Goal: Entertainment & Leisure: Consume media (video, audio)

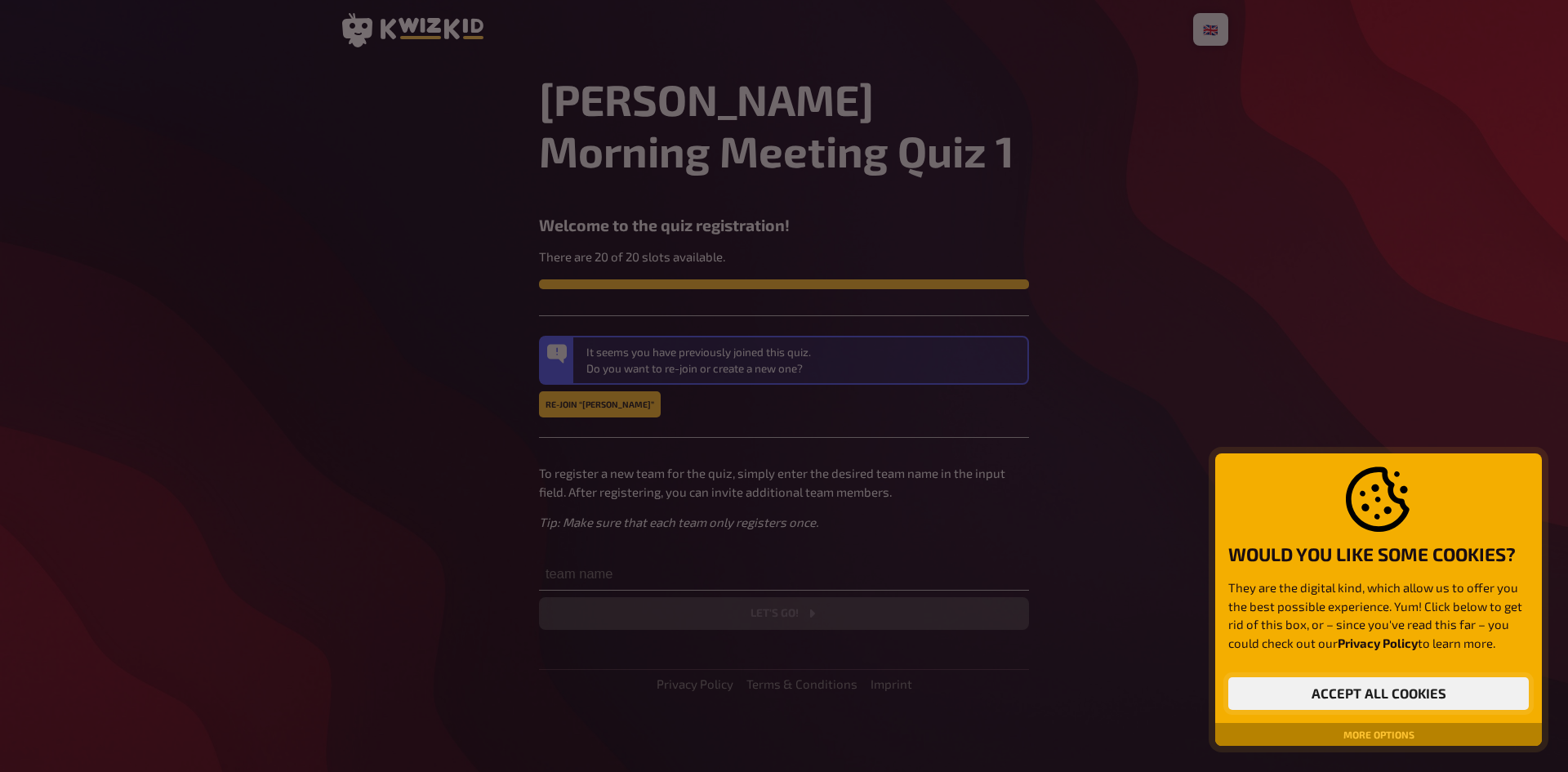
click at [1044, 477] on button "Accept all cookies" at bounding box center [1378, 693] width 300 height 33
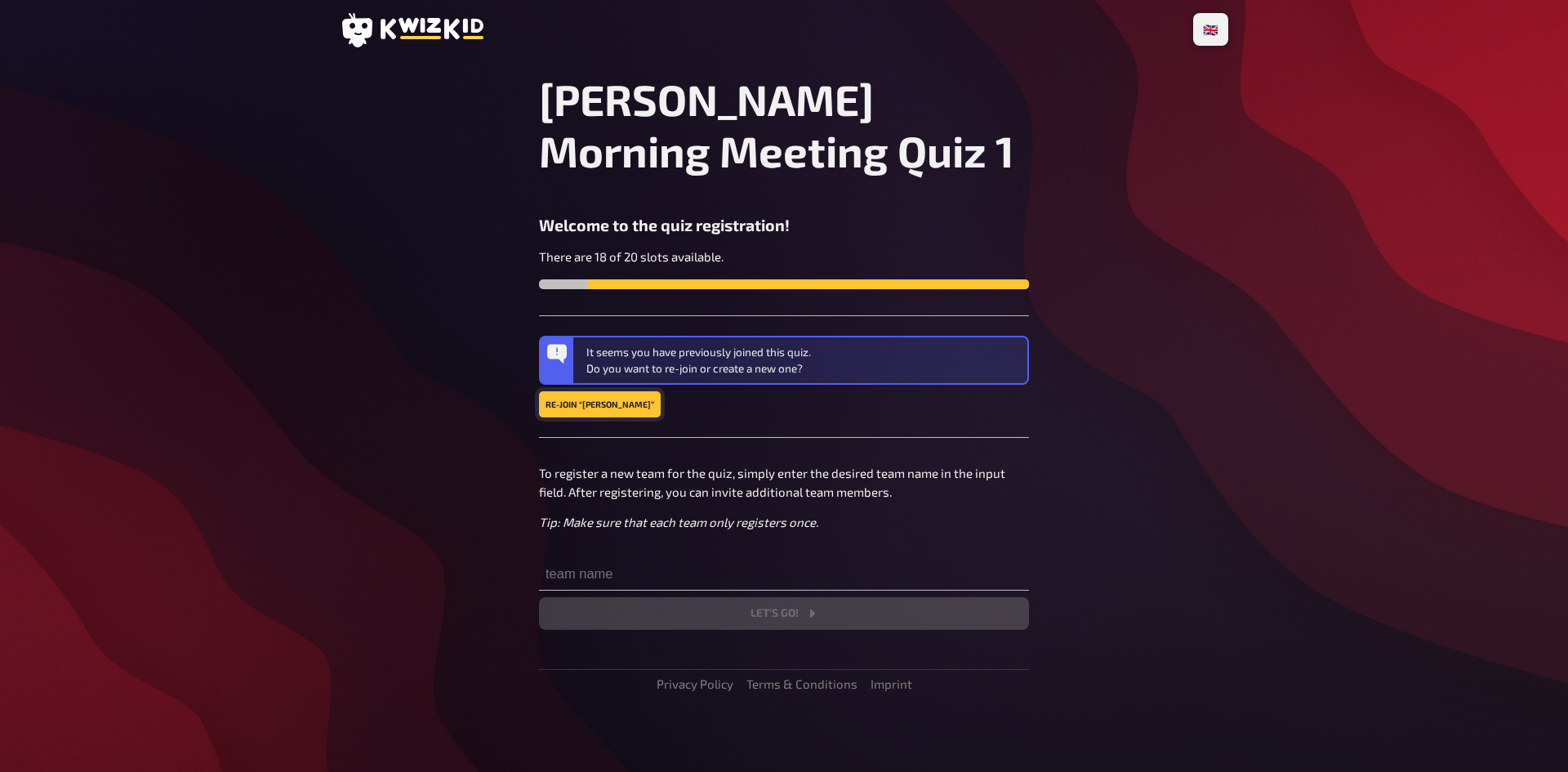
click at [579, 402] on button "Re-join “[PERSON_NAME]”" at bounding box center [600, 405] width 122 height 26
click at [592, 401] on button "Re-join “[PERSON_NAME]”" at bounding box center [600, 405] width 122 height 26
click at [623, 477] on input "text" at bounding box center [784, 574] width 490 height 33
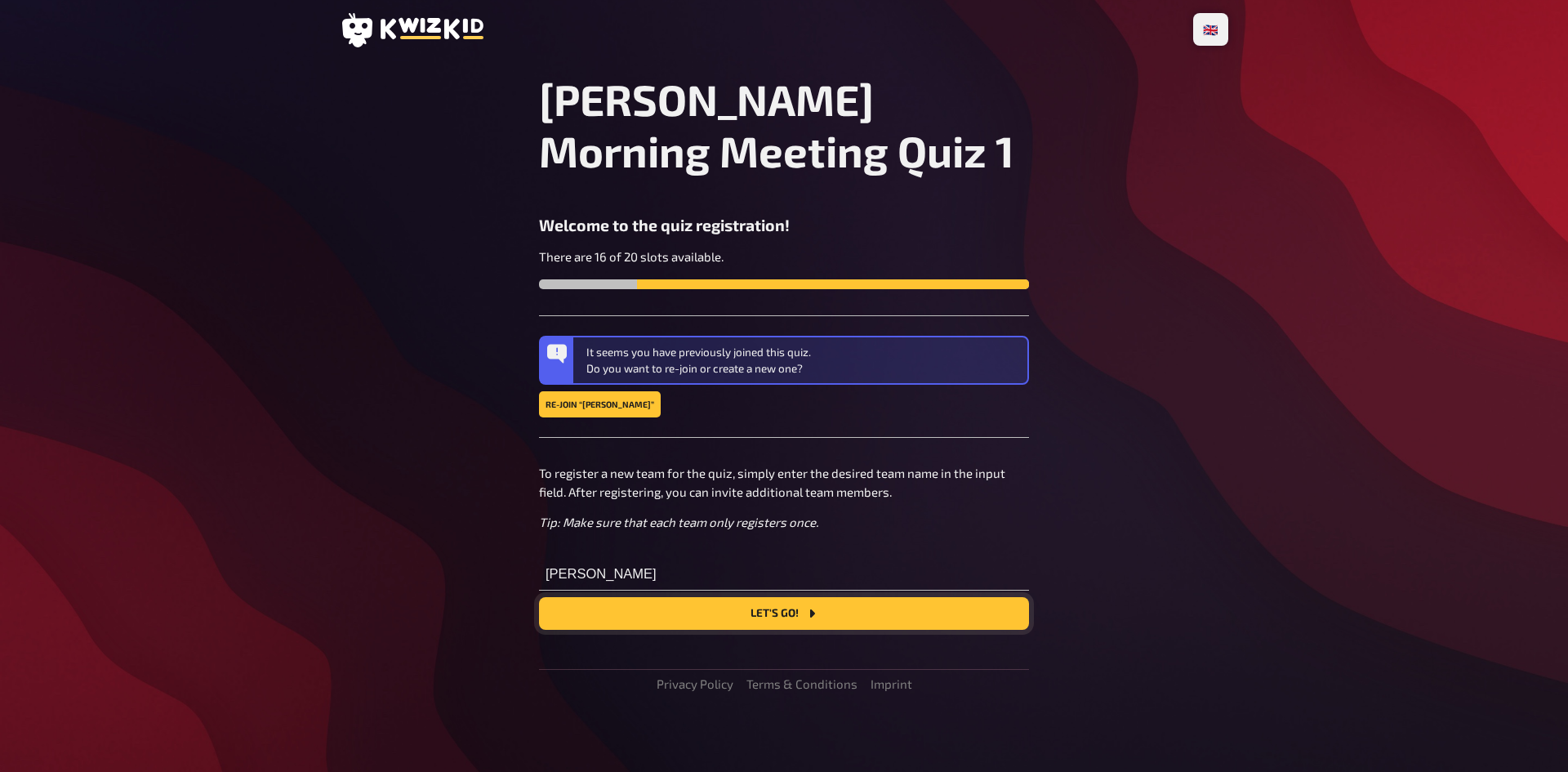
click at [757, 477] on button "Let's go!" at bounding box center [784, 613] width 490 height 33
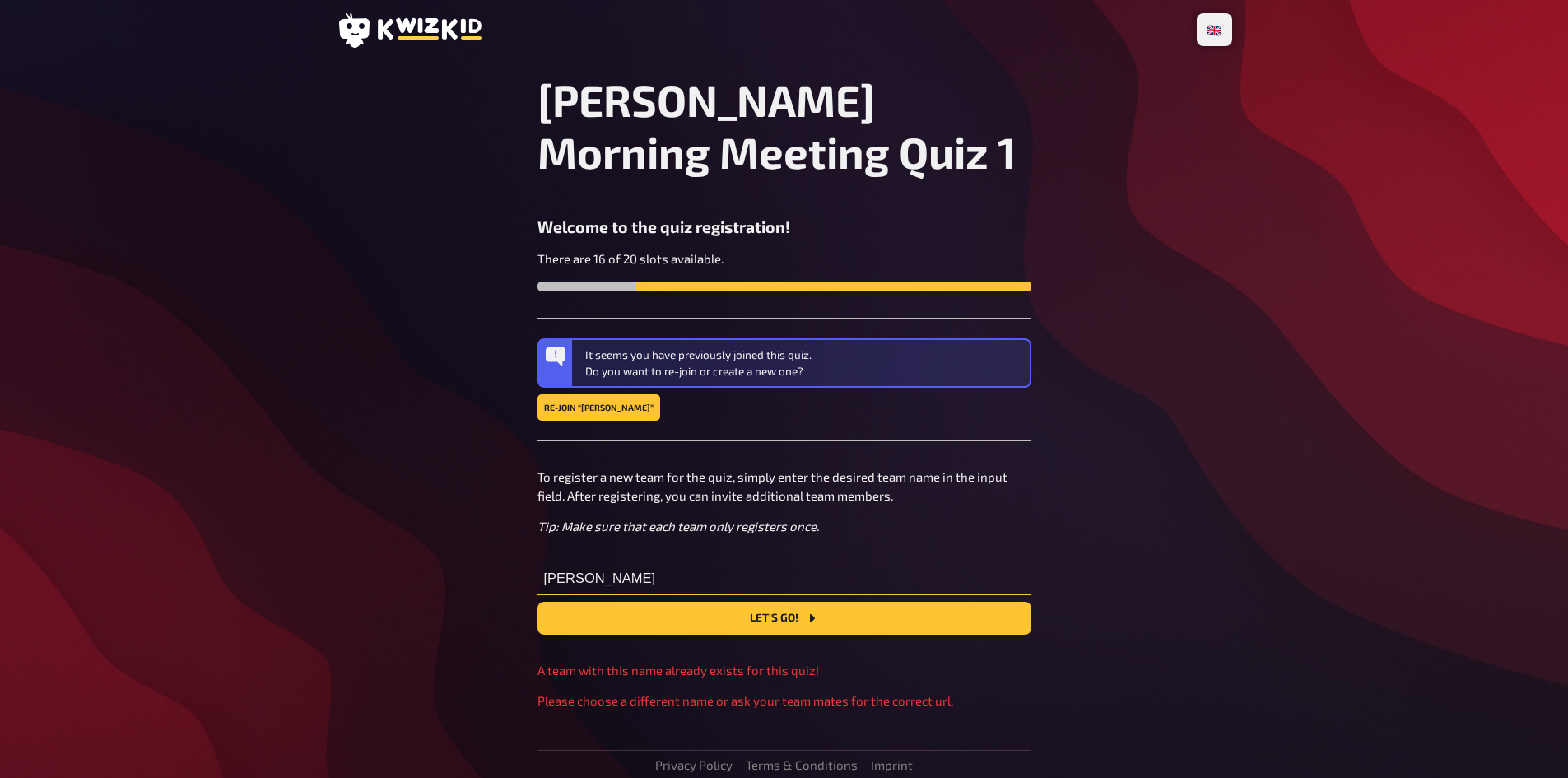
click at [607, 481] on input "Ryan" at bounding box center [784, 578] width 494 height 33
type input "Ryan W"
click at [785, 481] on button "Let's go!" at bounding box center [784, 618] width 494 height 33
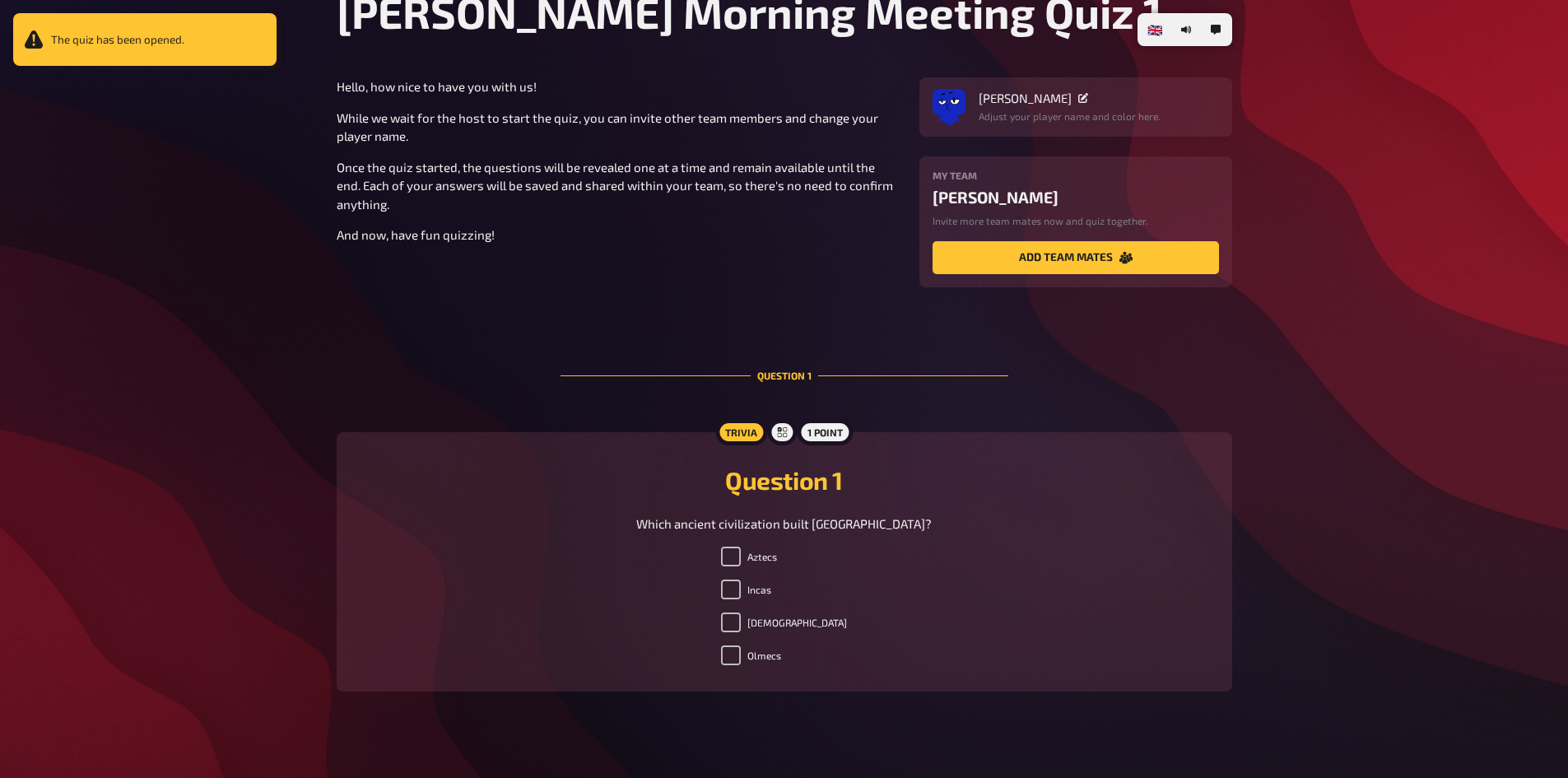
scroll to position [107, 0]
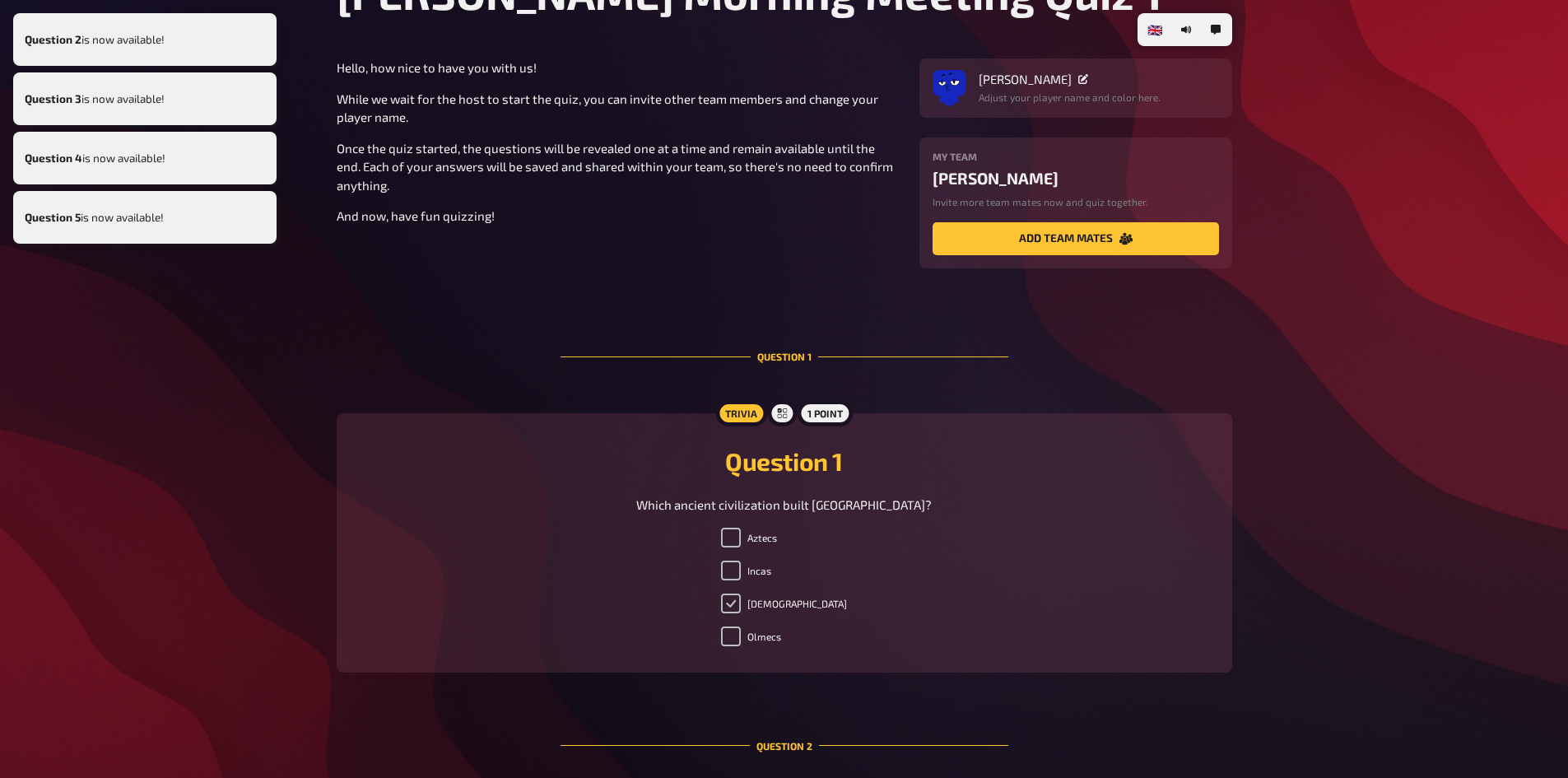
click at [741, 481] on input "Mayans" at bounding box center [731, 603] width 20 height 20
checkbox input "true"
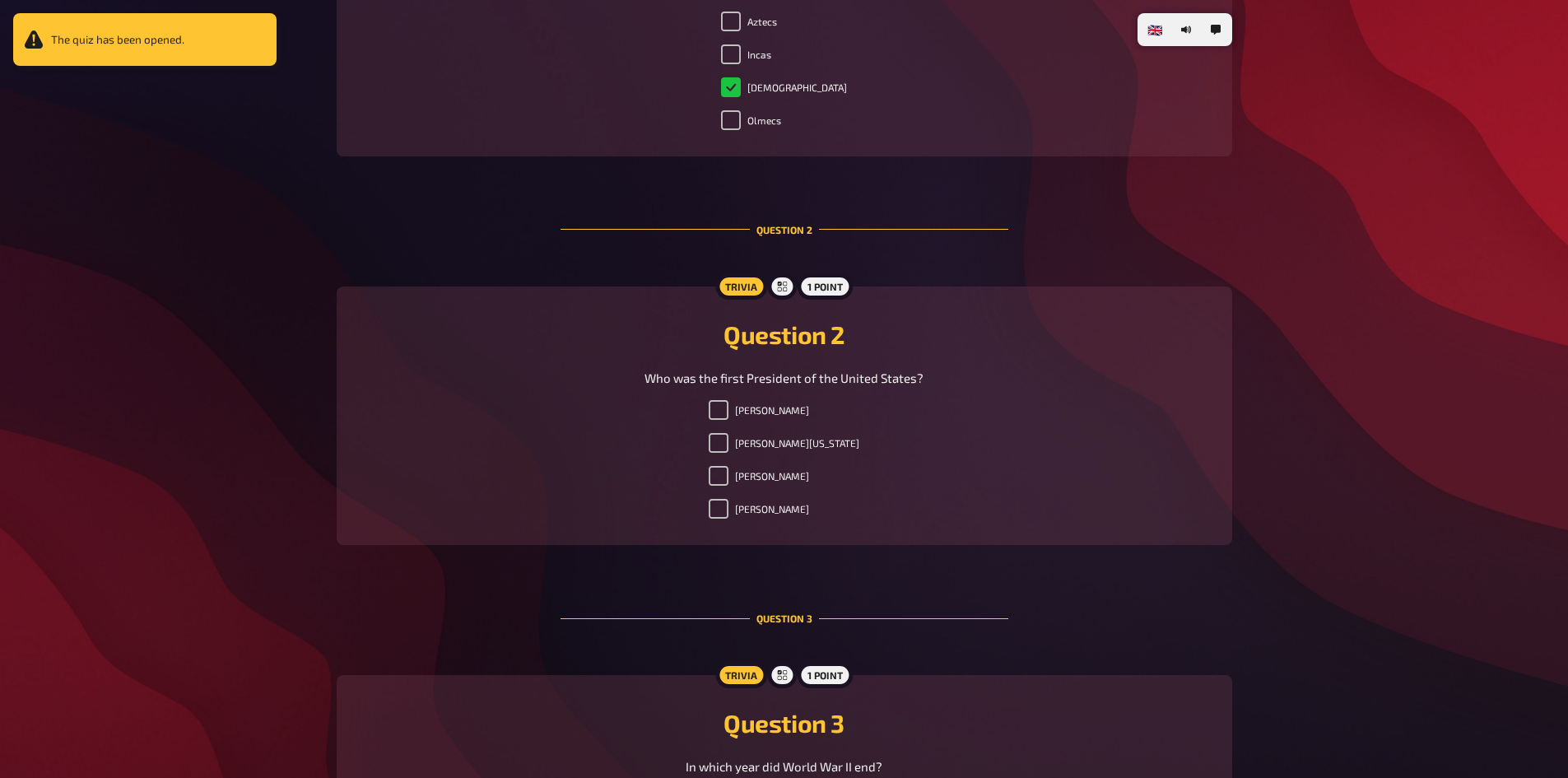
scroll to position [436, 0]
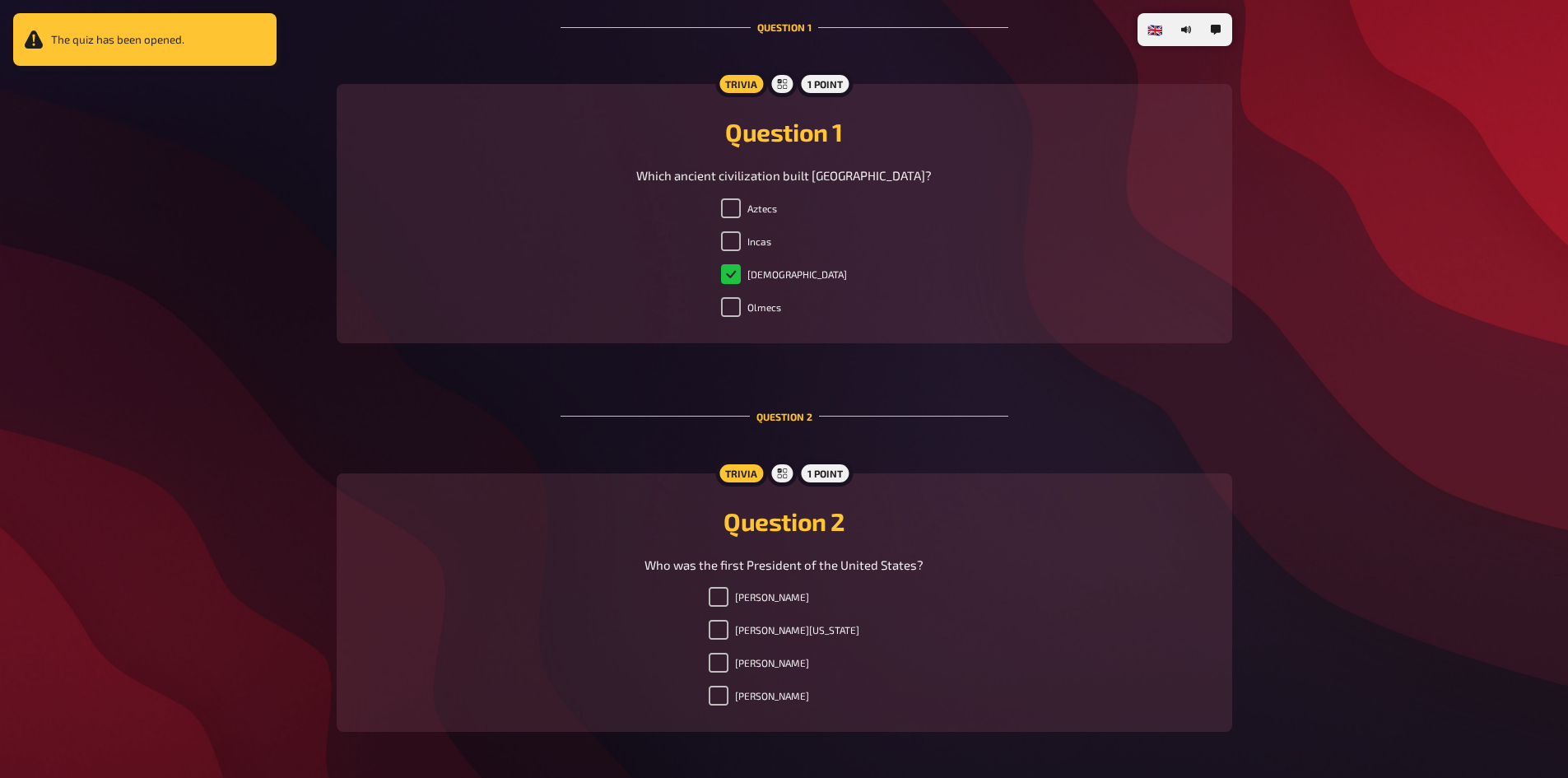
click at [764, 276] on label "Mayans" at bounding box center [784, 274] width 126 height 20
click at [741, 276] on input "Mayans" at bounding box center [731, 274] width 20 height 20
checkbox input "true"
click at [741, 239] on input "Incas" at bounding box center [731, 240] width 20 height 20
checkbox input "true"
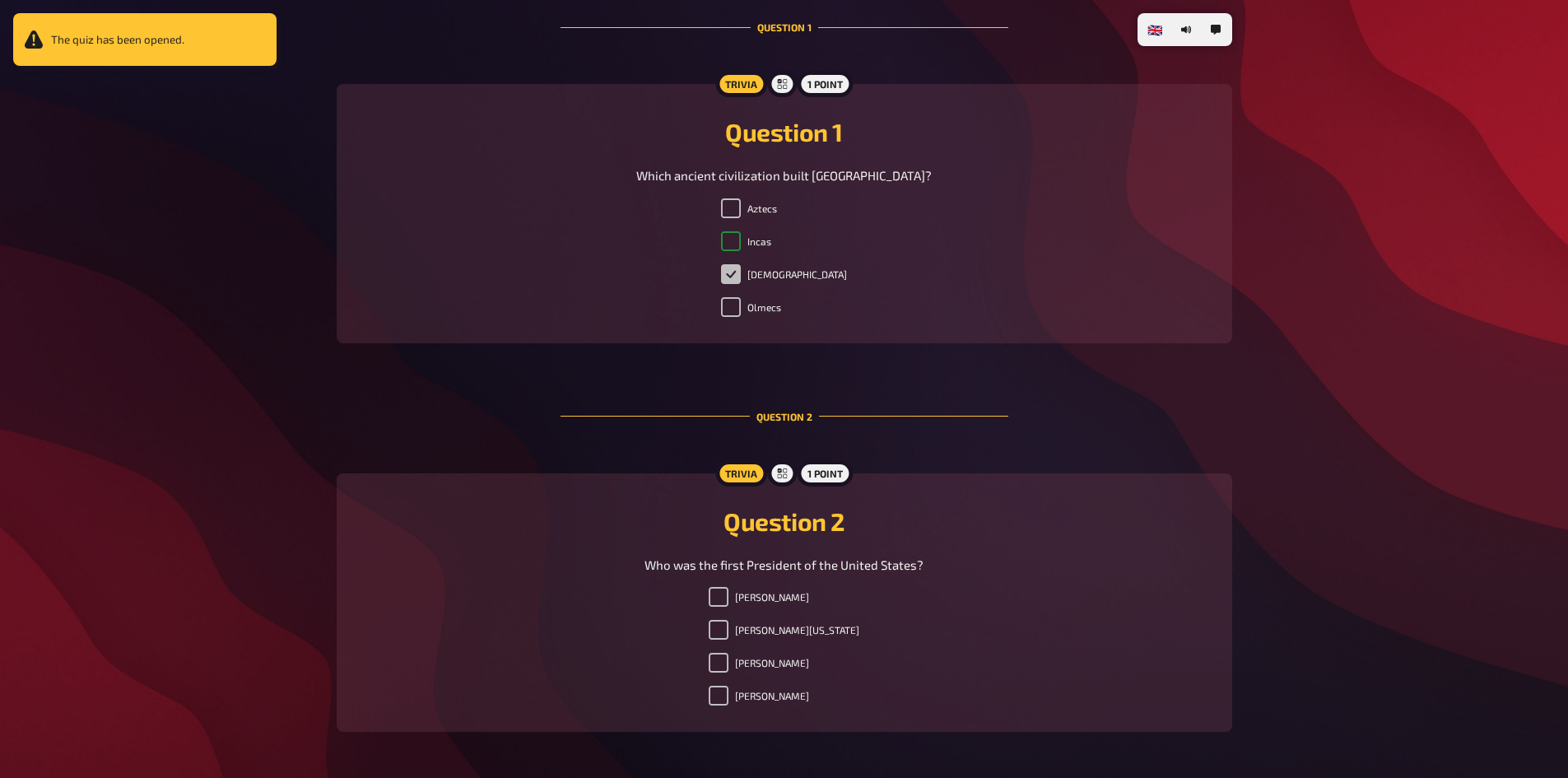
checkbox input "false"
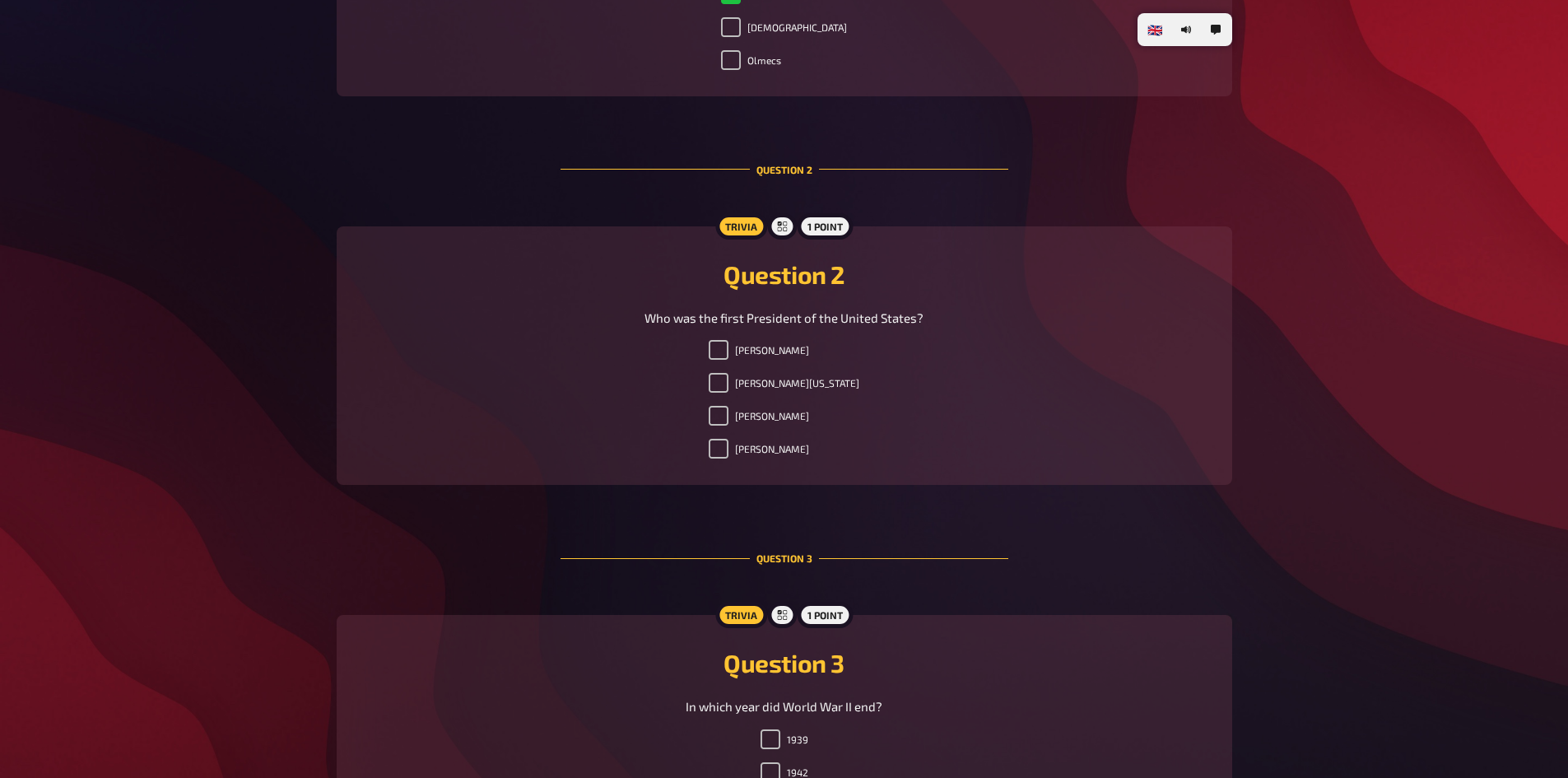
scroll to position [766, 0]
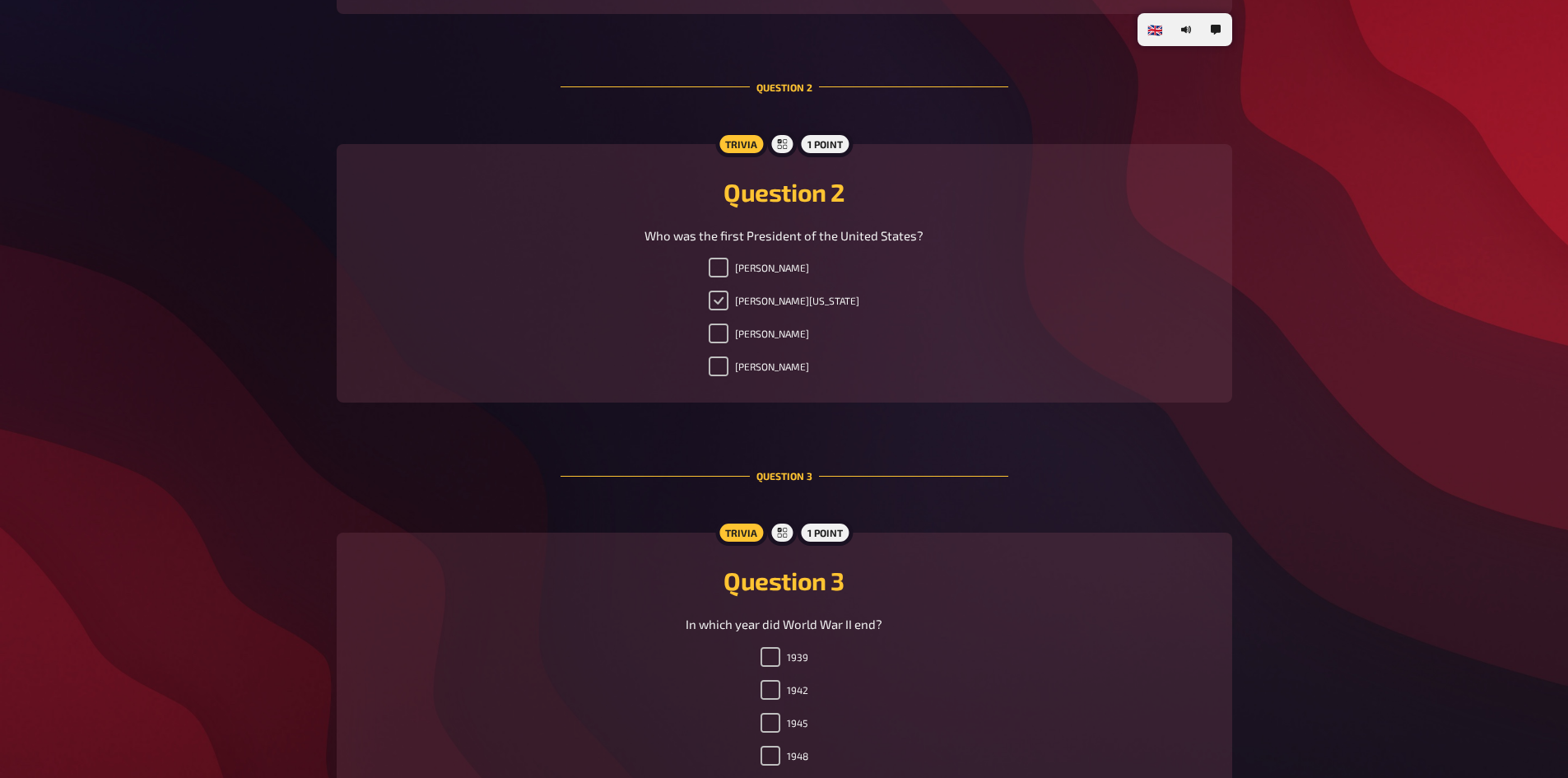
click at [729, 300] on input "George Washington" at bounding box center [718, 300] width 20 height 20
checkbox input "true"
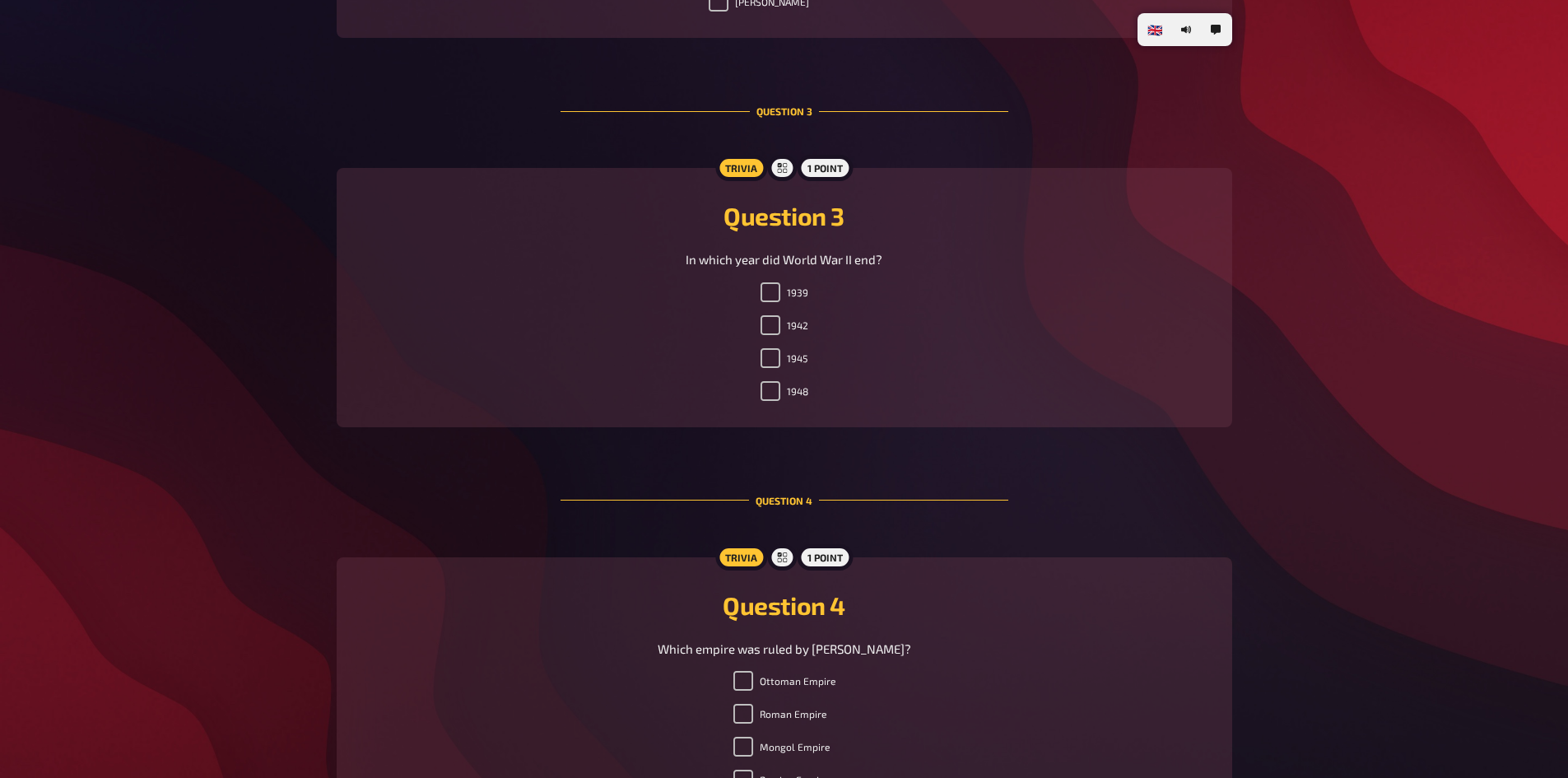
scroll to position [1177, 0]
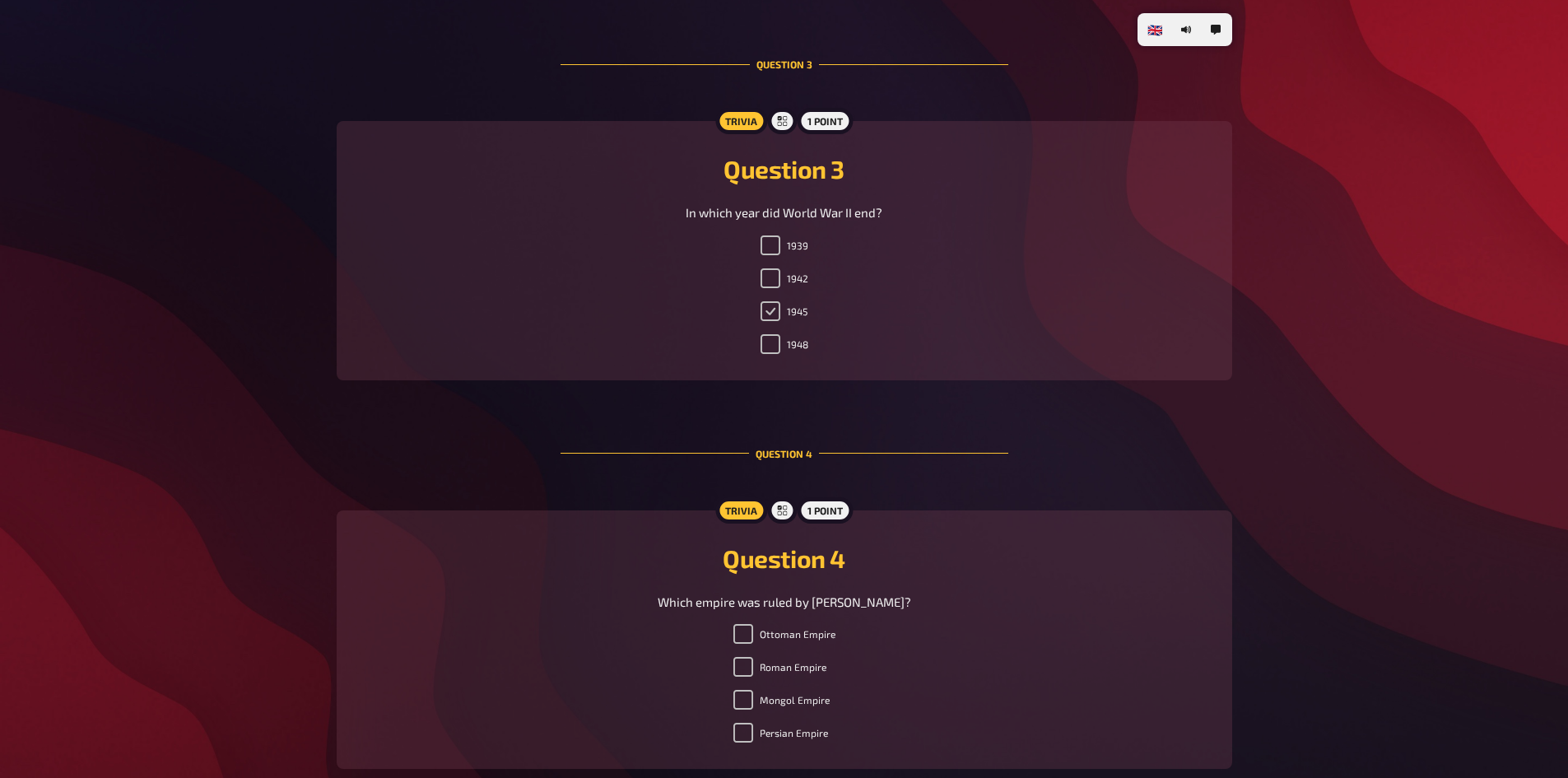
click at [764, 310] on input "1945" at bounding box center [770, 310] width 20 height 20
checkbox input "true"
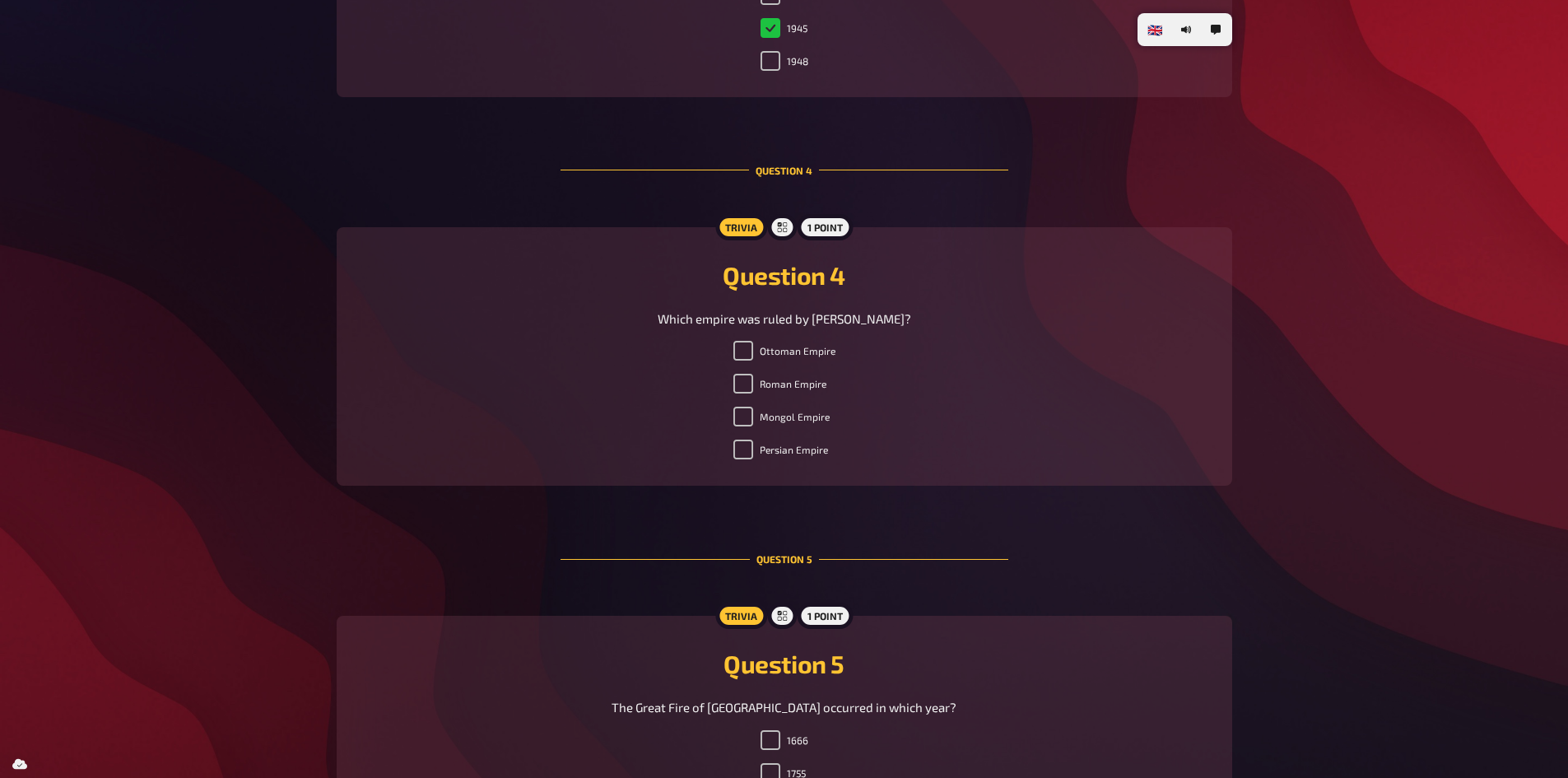
scroll to position [1588, 0]
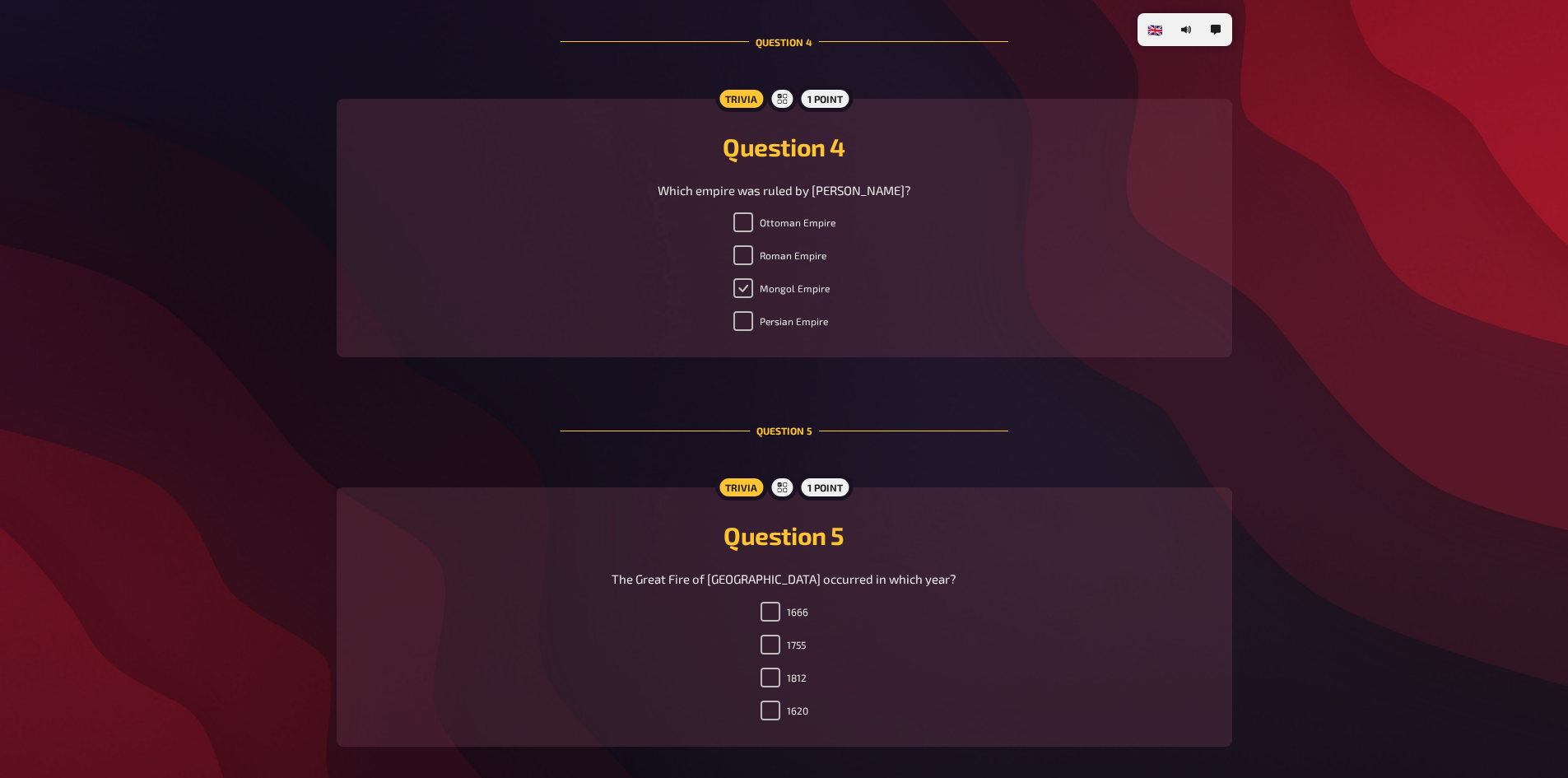
click at [740, 281] on input "Mongol Empire" at bounding box center [743, 288] width 20 height 20
checkbox input "true"
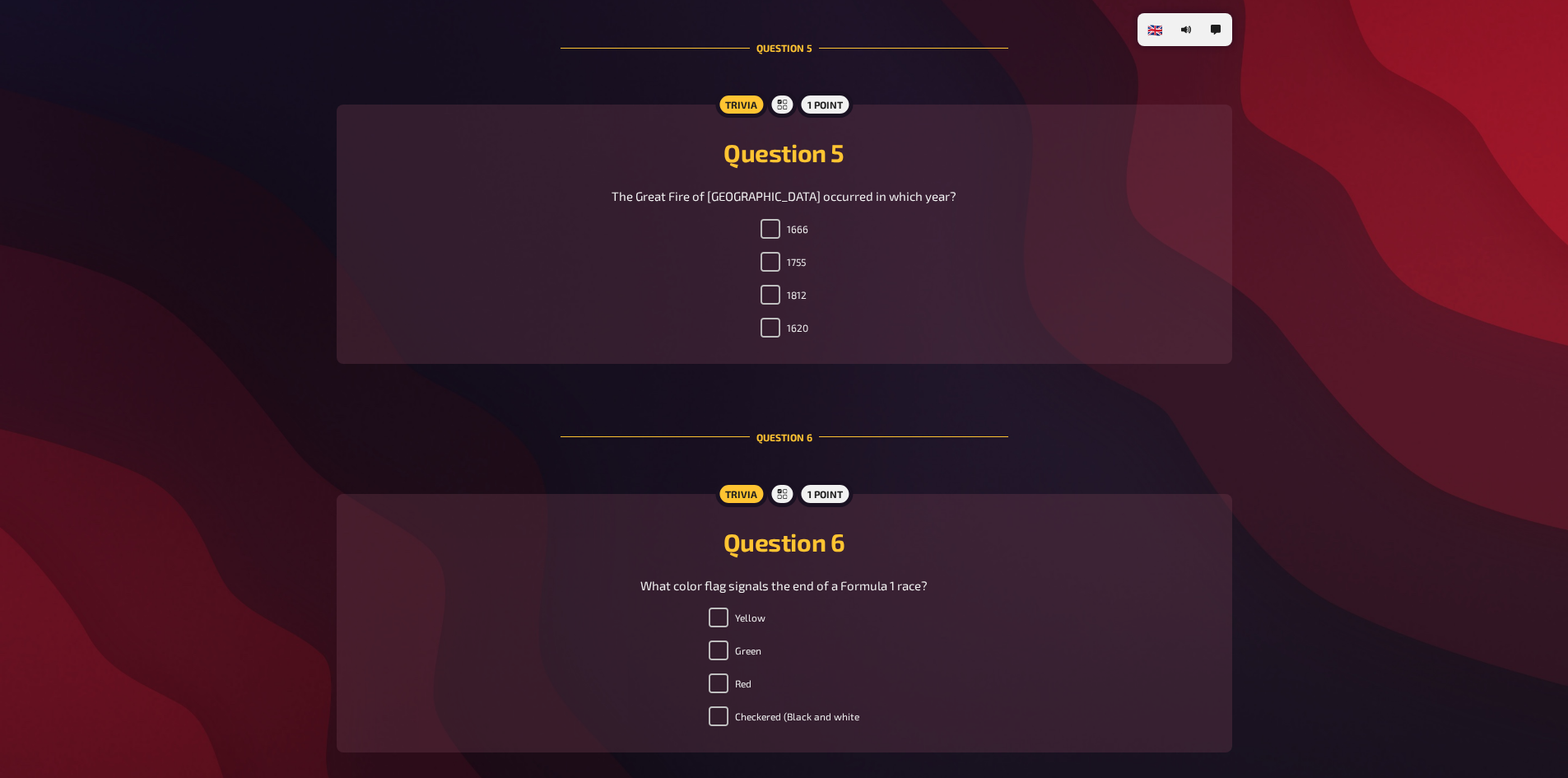
scroll to position [2000, 0]
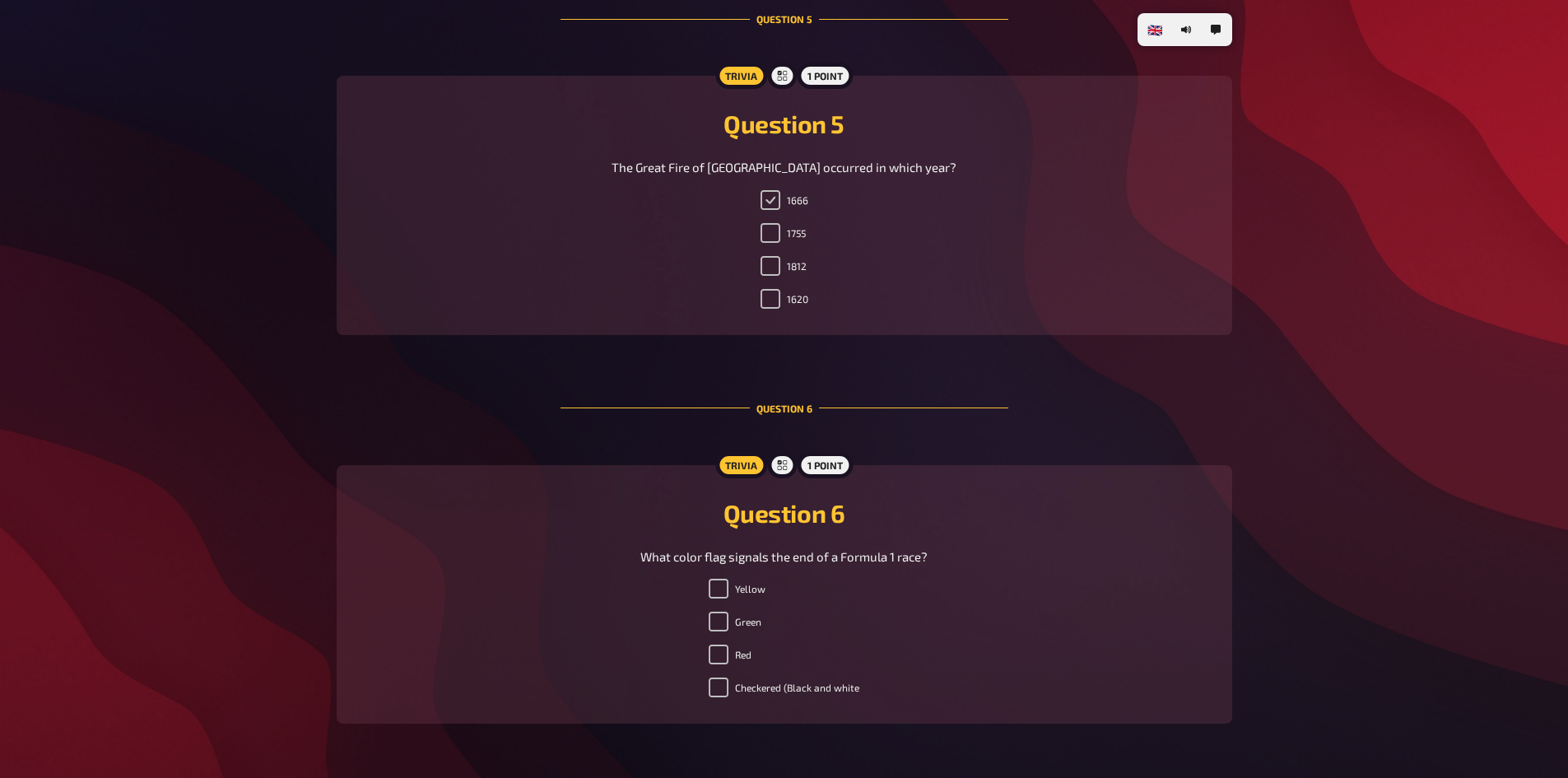
click at [766, 196] on input "1666" at bounding box center [770, 200] width 20 height 20
checkbox input "true"
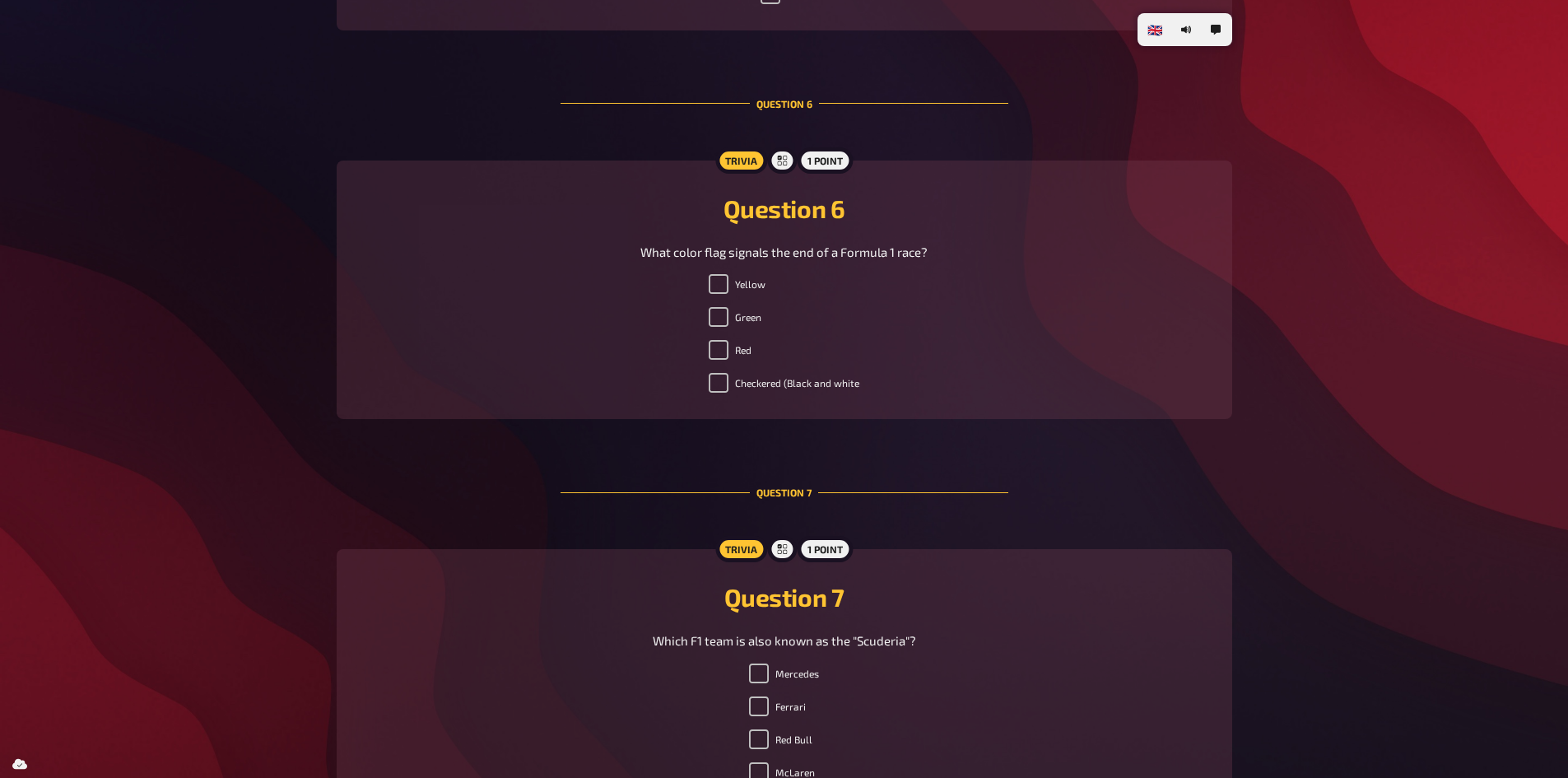
scroll to position [2329, 0]
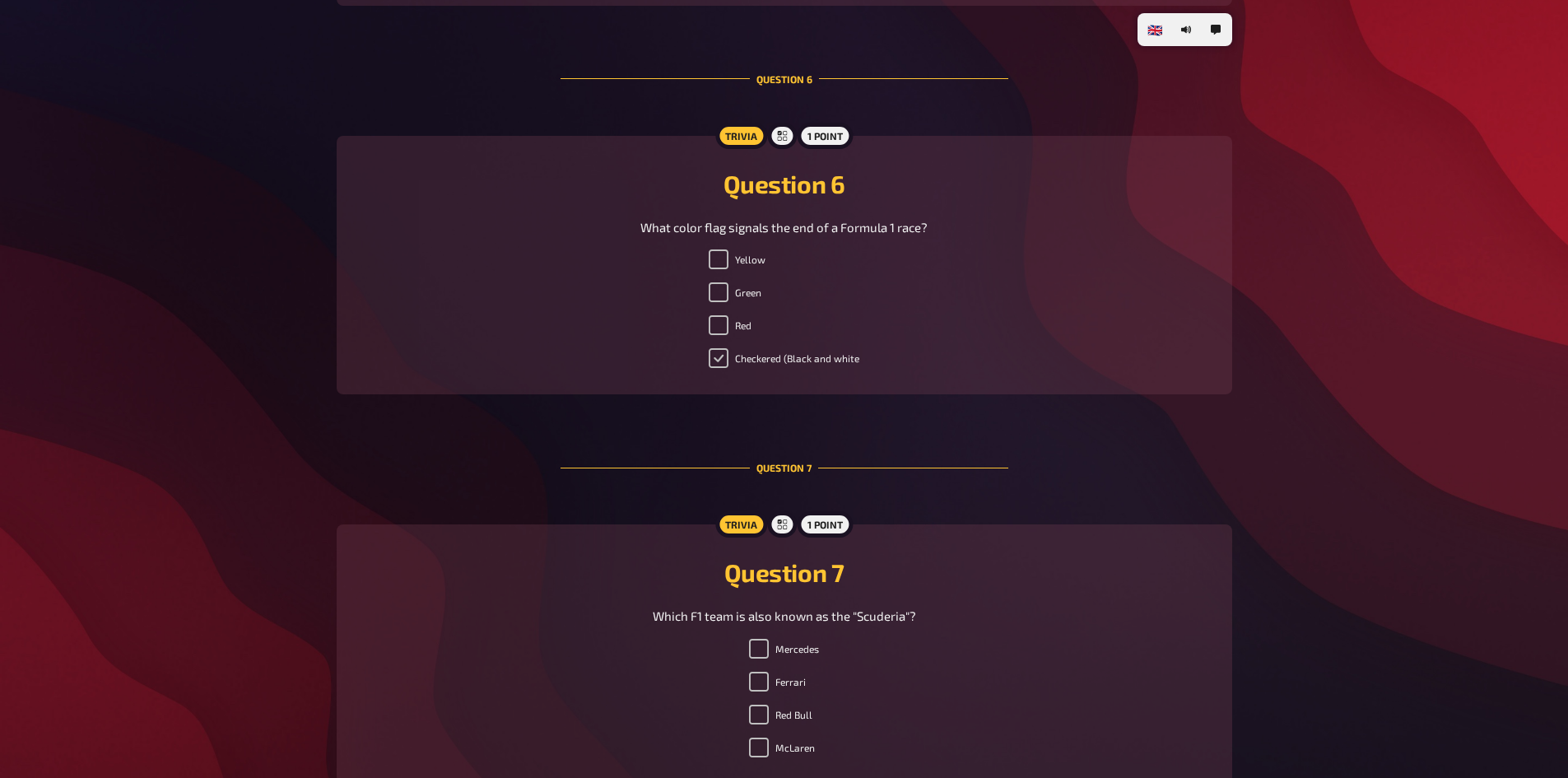
click at [721, 351] on input "Checkered (Black and white" at bounding box center [718, 358] width 20 height 20
checkbox input "true"
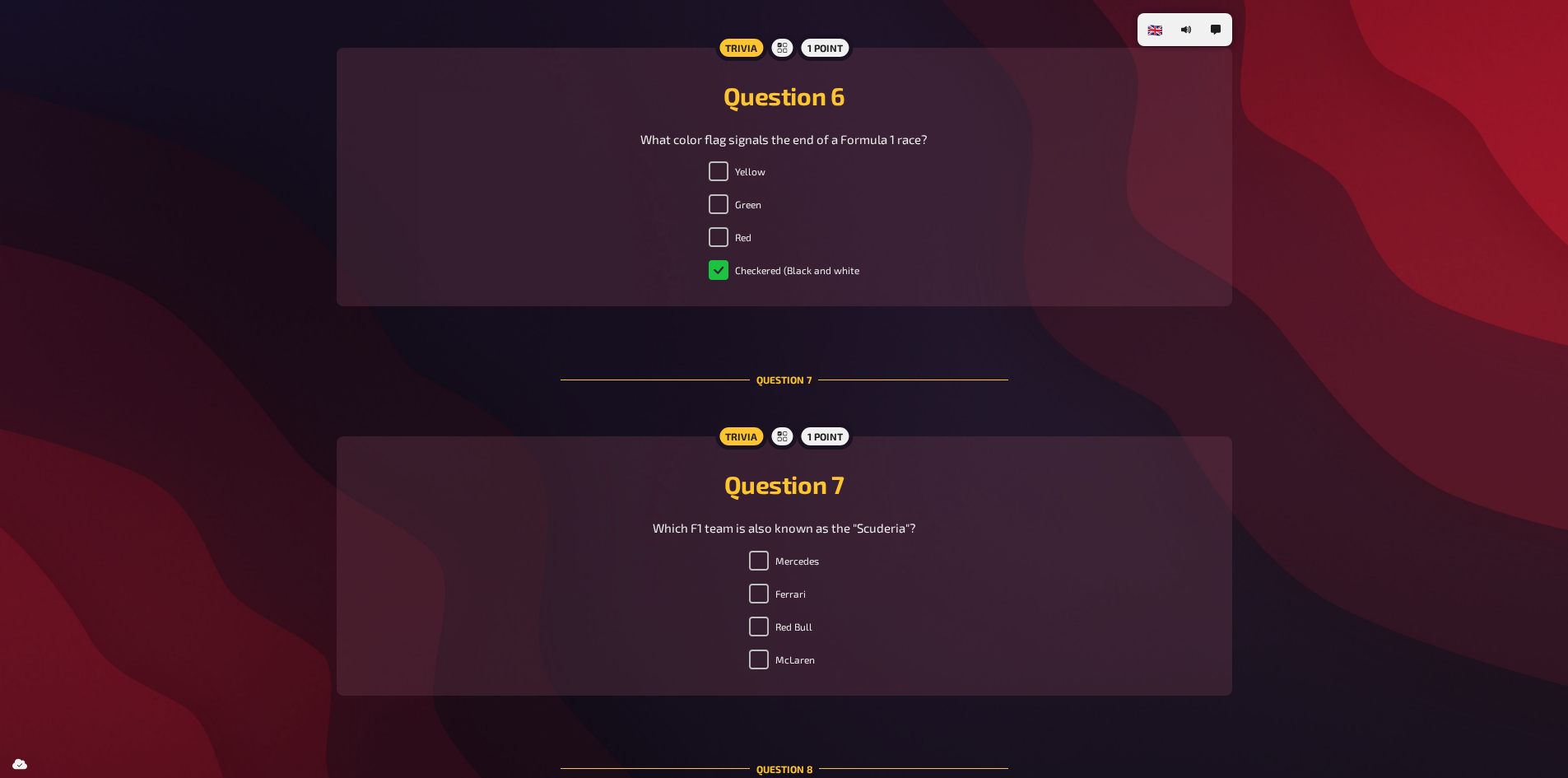
scroll to position [2741, 0]
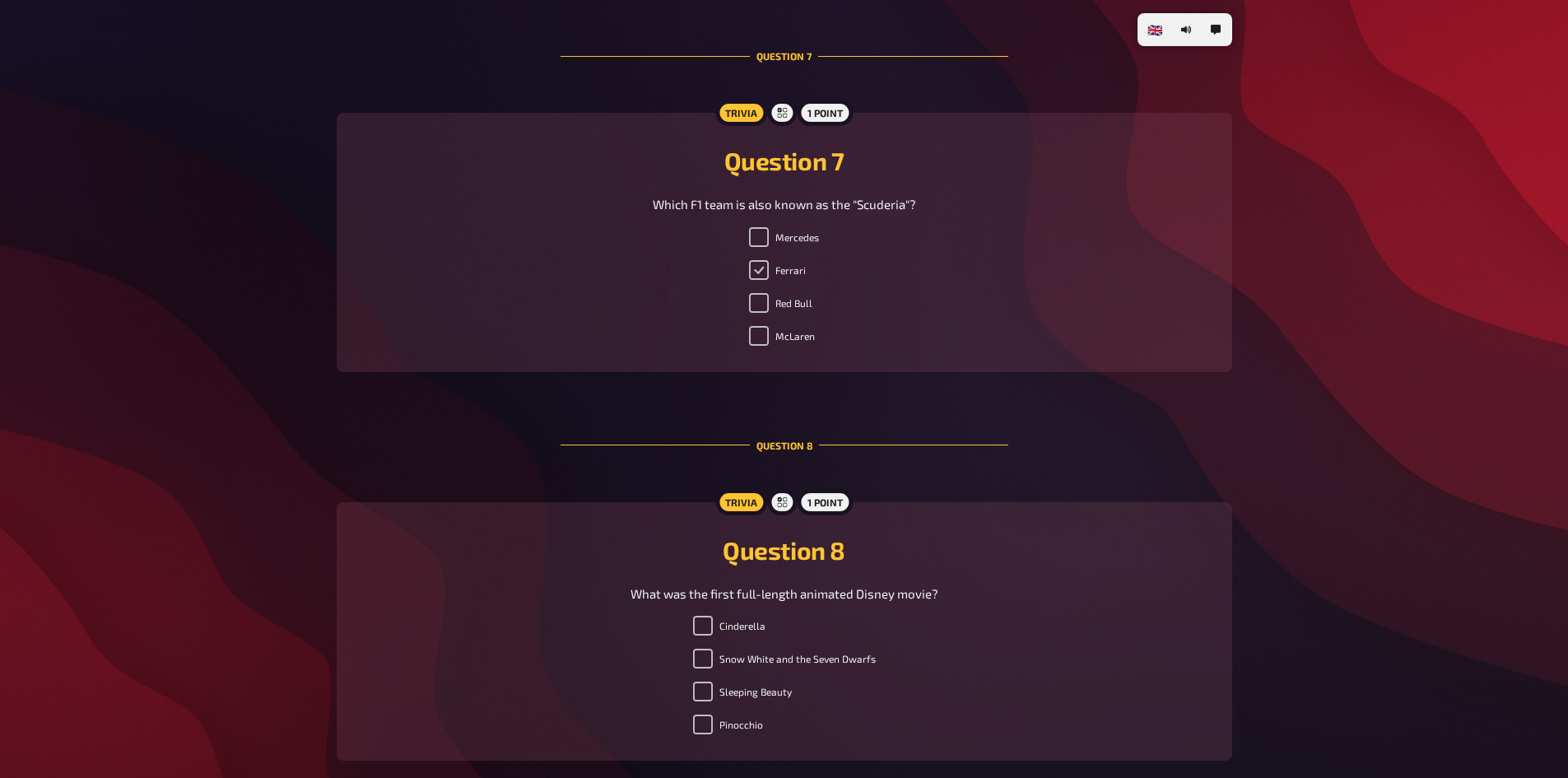
drag, startPoint x: 765, startPoint y: 256, endPoint x: 763, endPoint y: 265, distance: 9.2
click at [765, 256] on ul "Mercedes Ferrari Red Bull McLaren" at bounding box center [784, 290] width 70 height 125
click at [762, 270] on input "Ferrari" at bounding box center [758, 270] width 20 height 20
checkbox input "true"
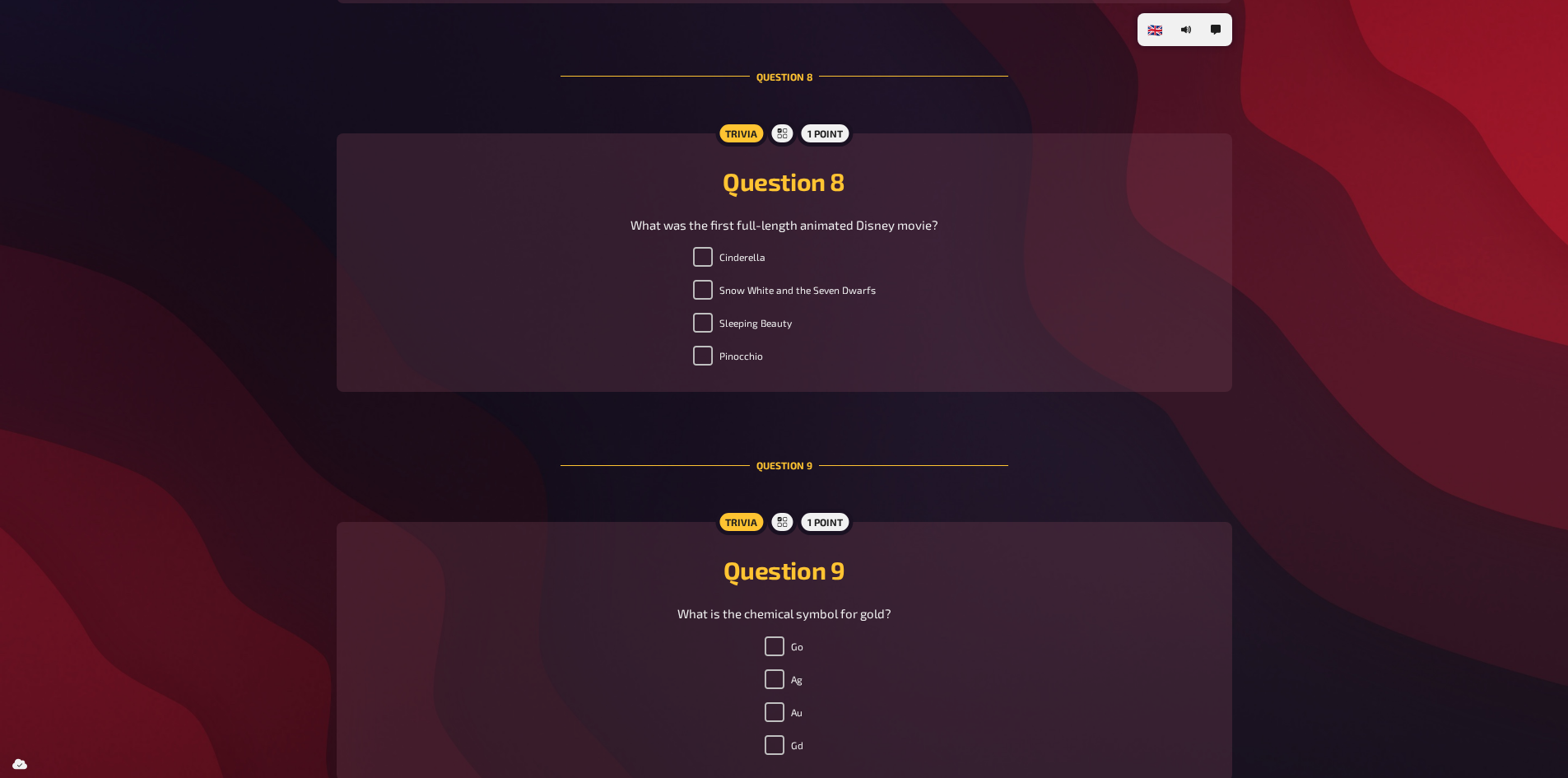
scroll to position [3153, 0]
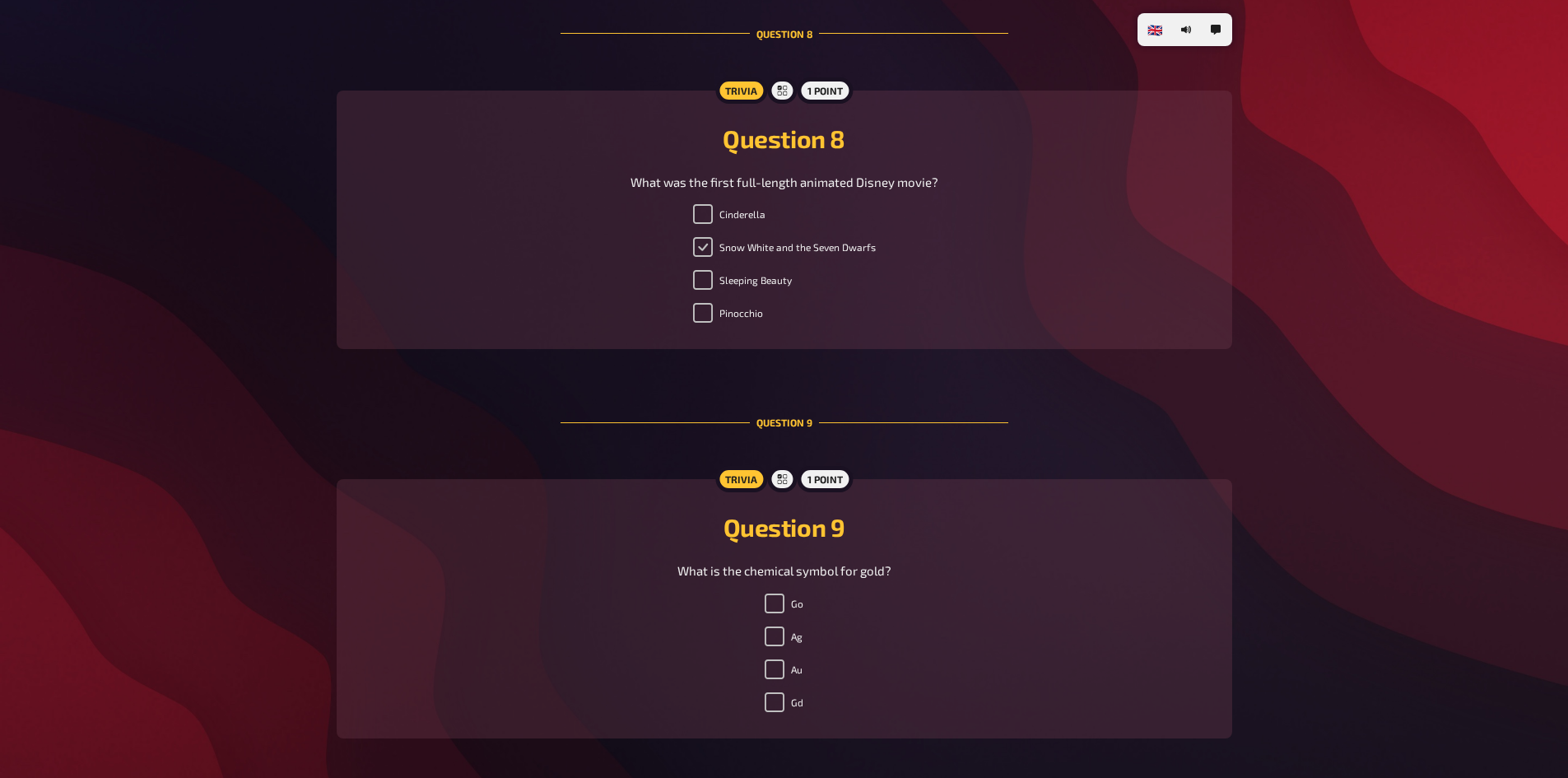
click at [703, 249] on input "Snow White and the Seven Dwarfs" at bounding box center [702, 246] width 20 height 20
checkbox input "true"
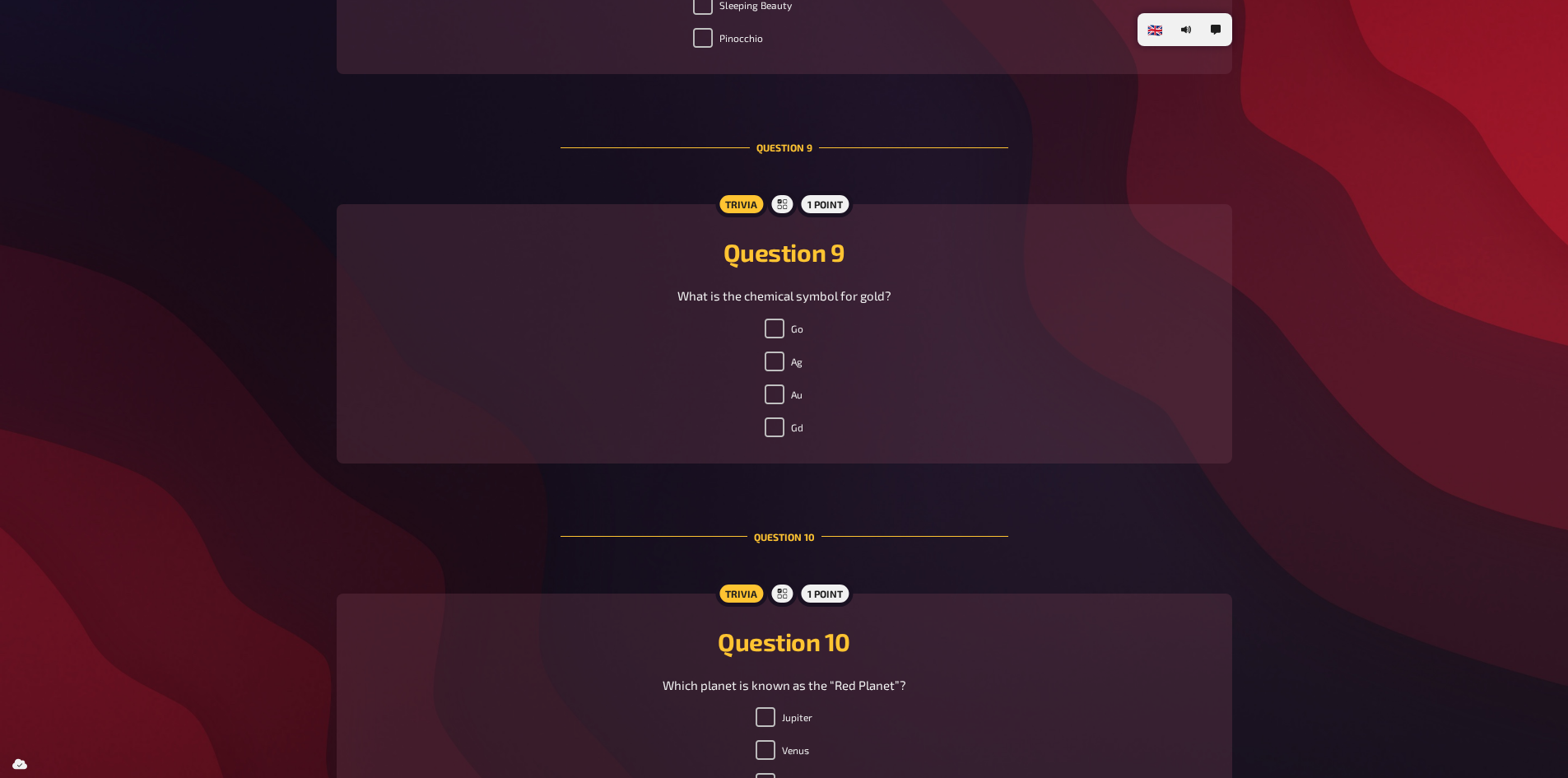
scroll to position [3481, 0]
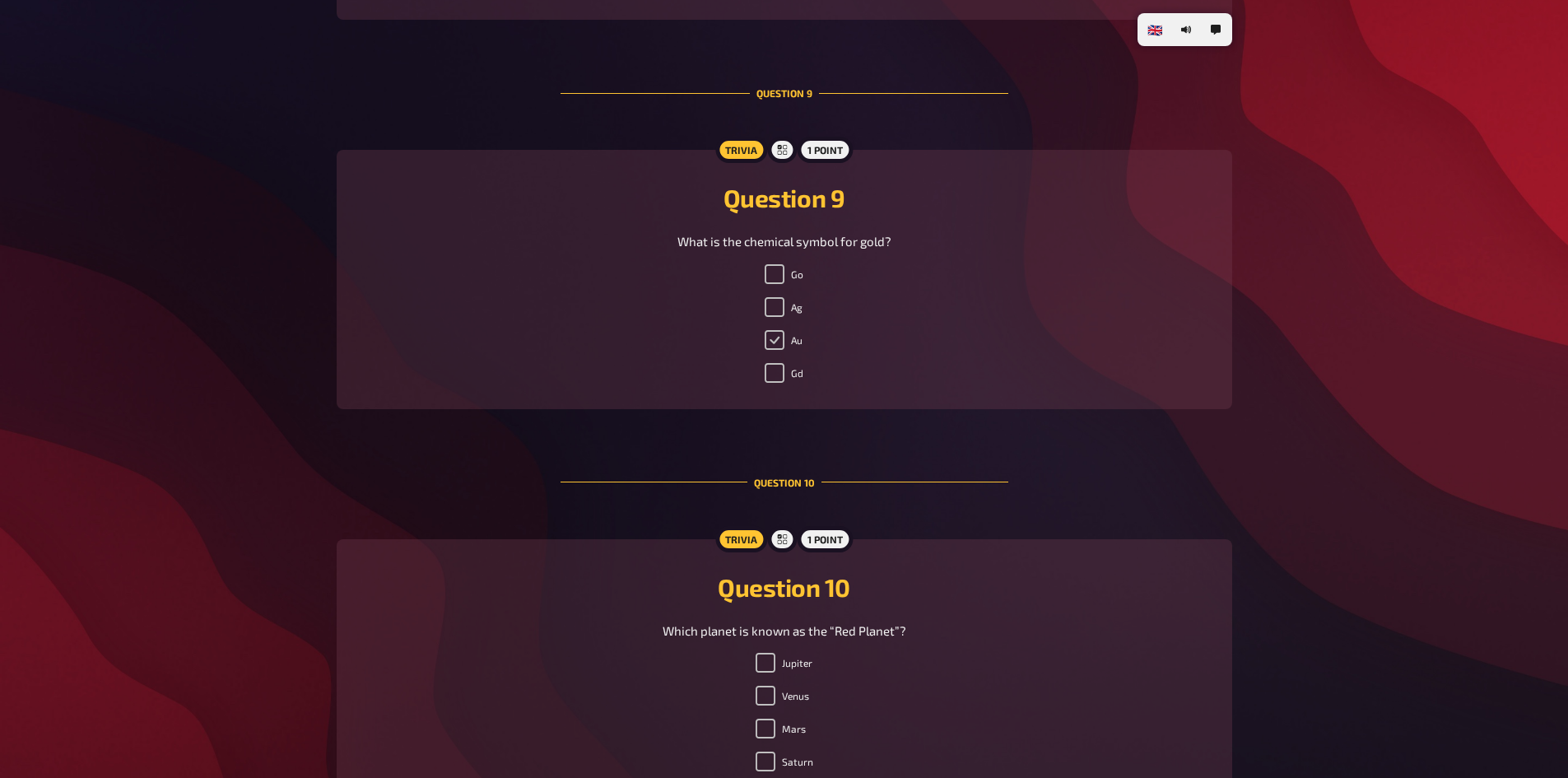
click at [779, 345] on input "Au" at bounding box center [774, 340] width 20 height 20
checkbox input "true"
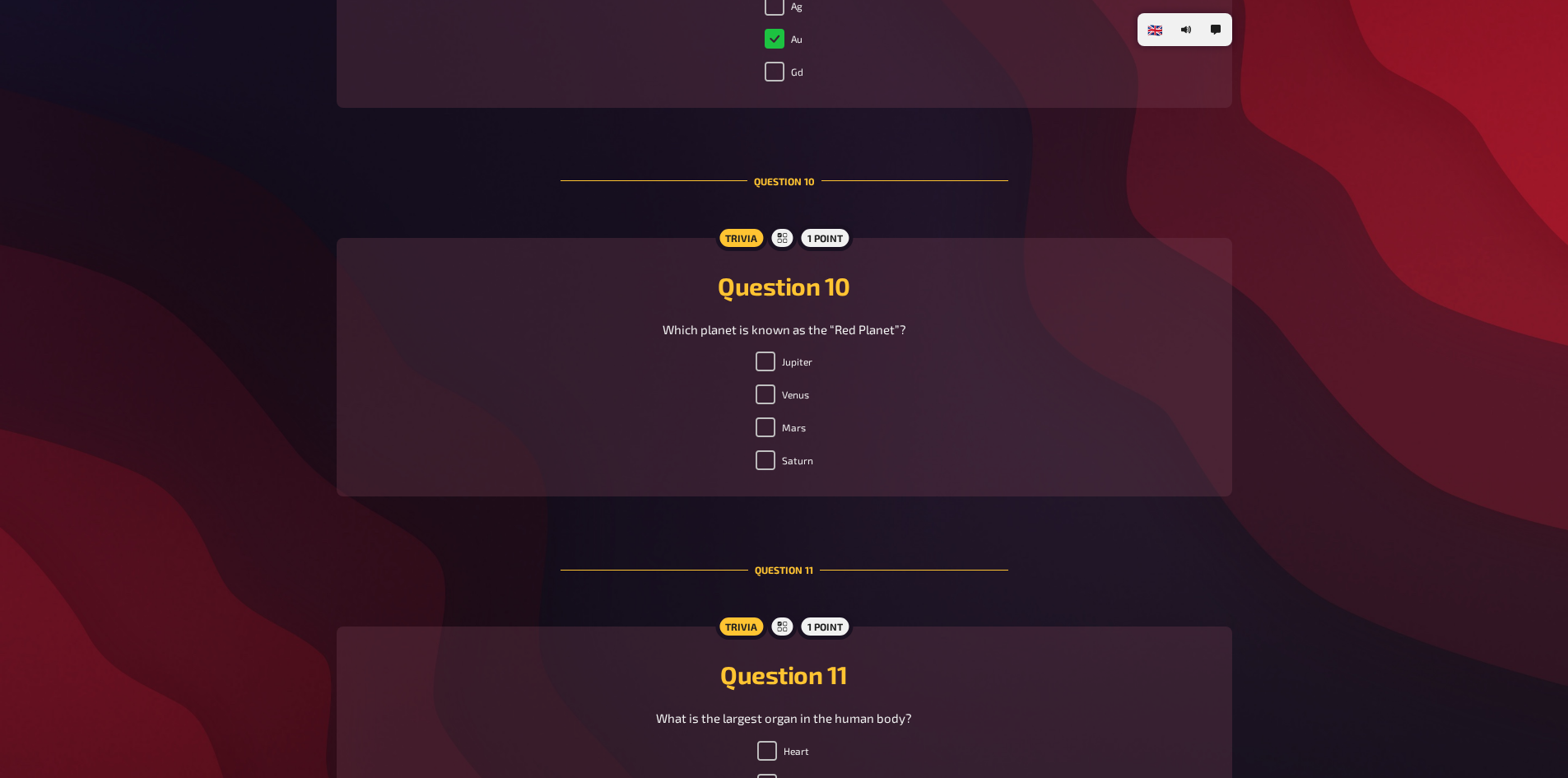
scroll to position [3810, 0]
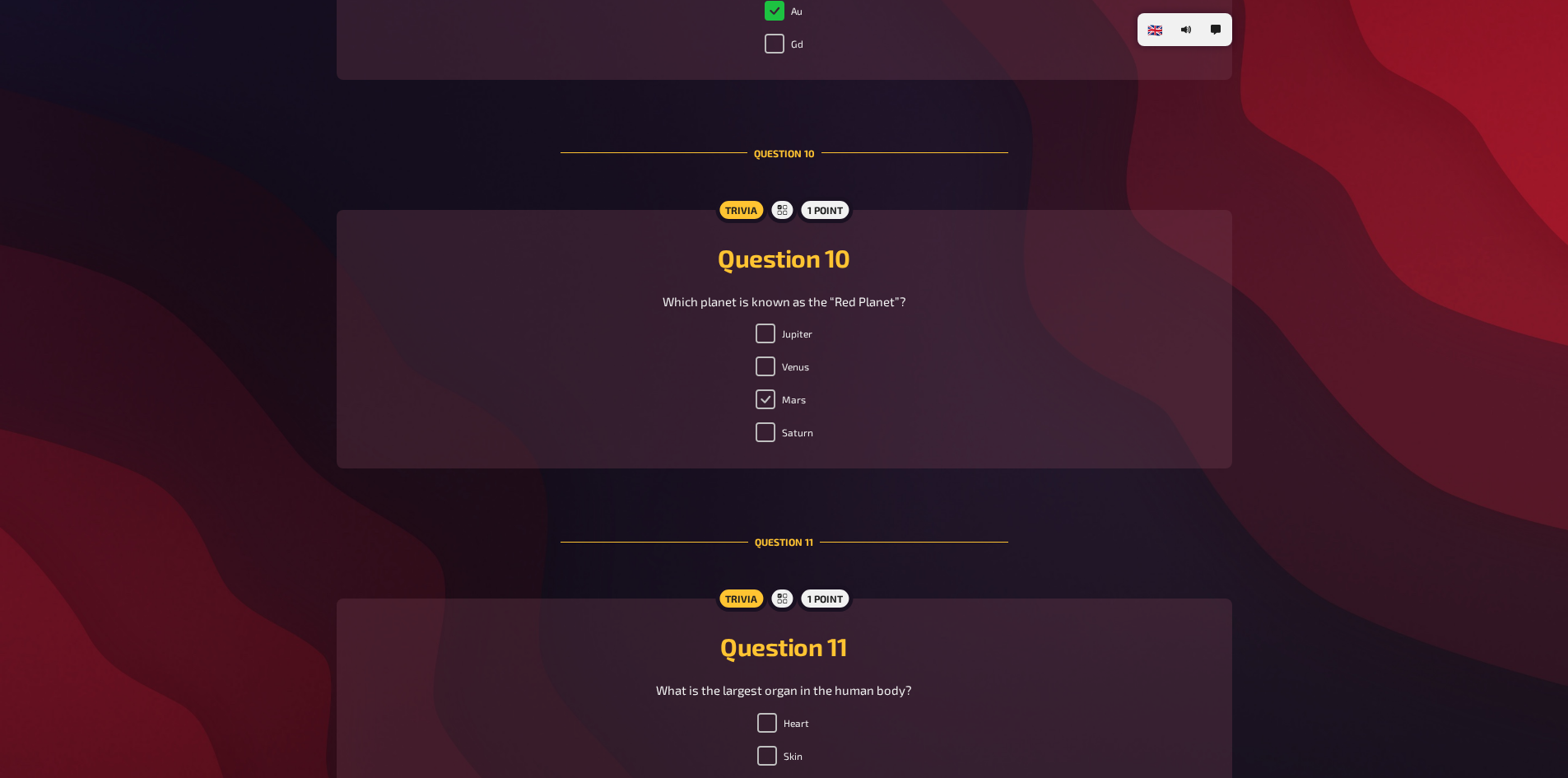
click at [767, 398] on input "Mars" at bounding box center [765, 398] width 20 height 20
checkbox input "true"
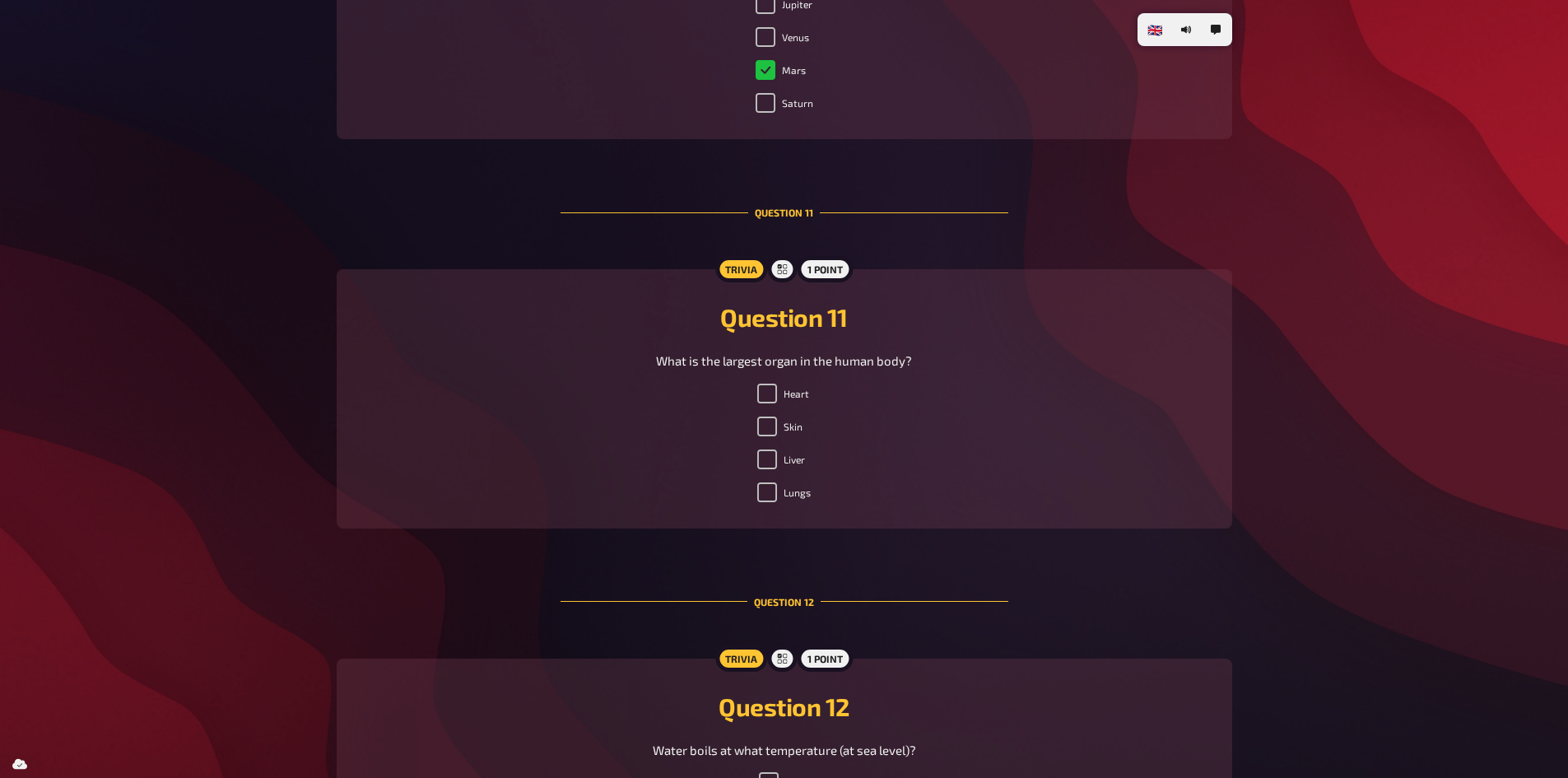
scroll to position [4305, 0]
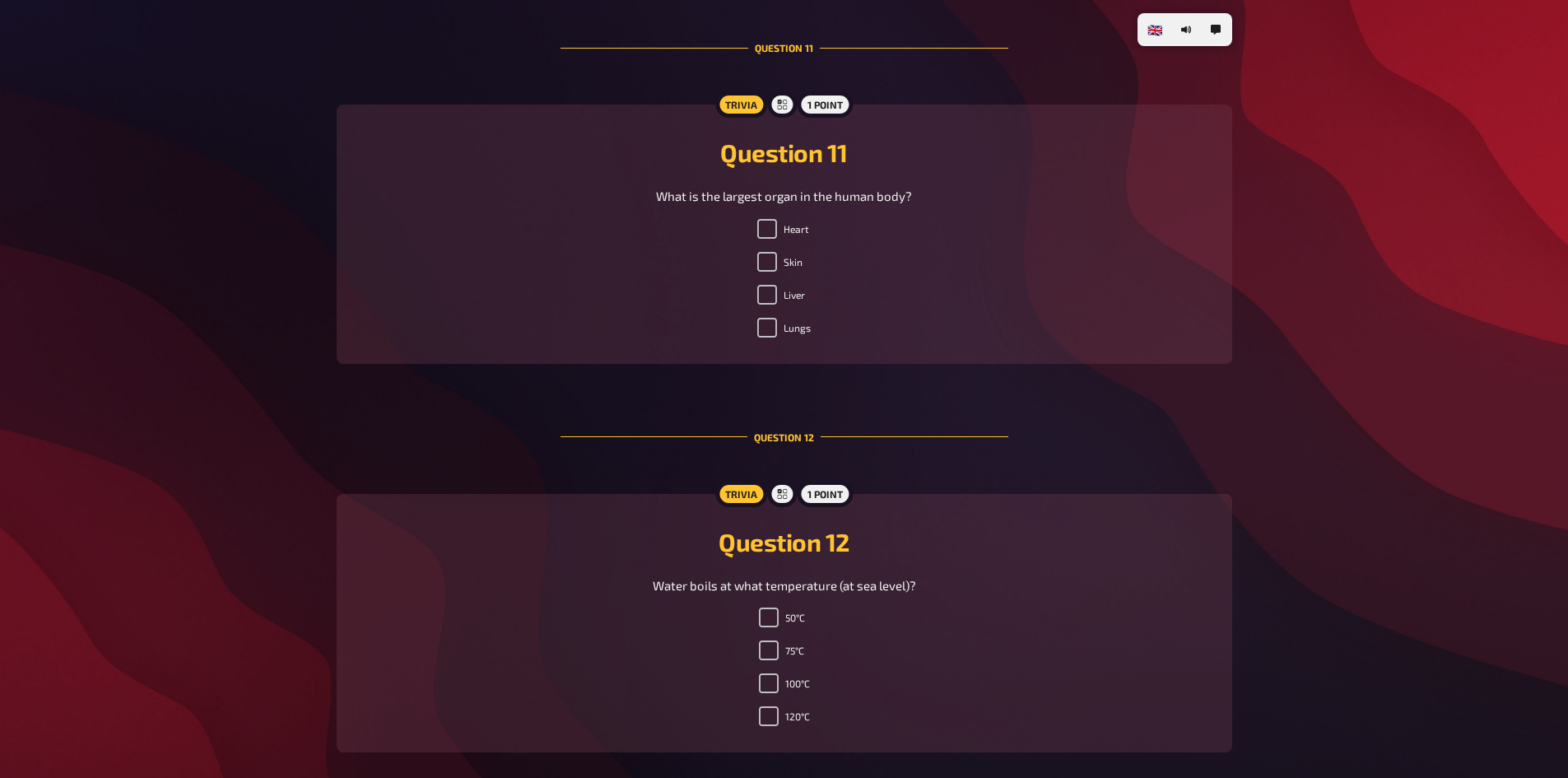
click at [782, 264] on label "Skin" at bounding box center [780, 261] width 45 height 20
click at [778, 261] on label "Skin" at bounding box center [780, 261] width 45 height 20
click at [777, 261] on input "Skin" at bounding box center [766, 261] width 20 height 20
checkbox input "true"
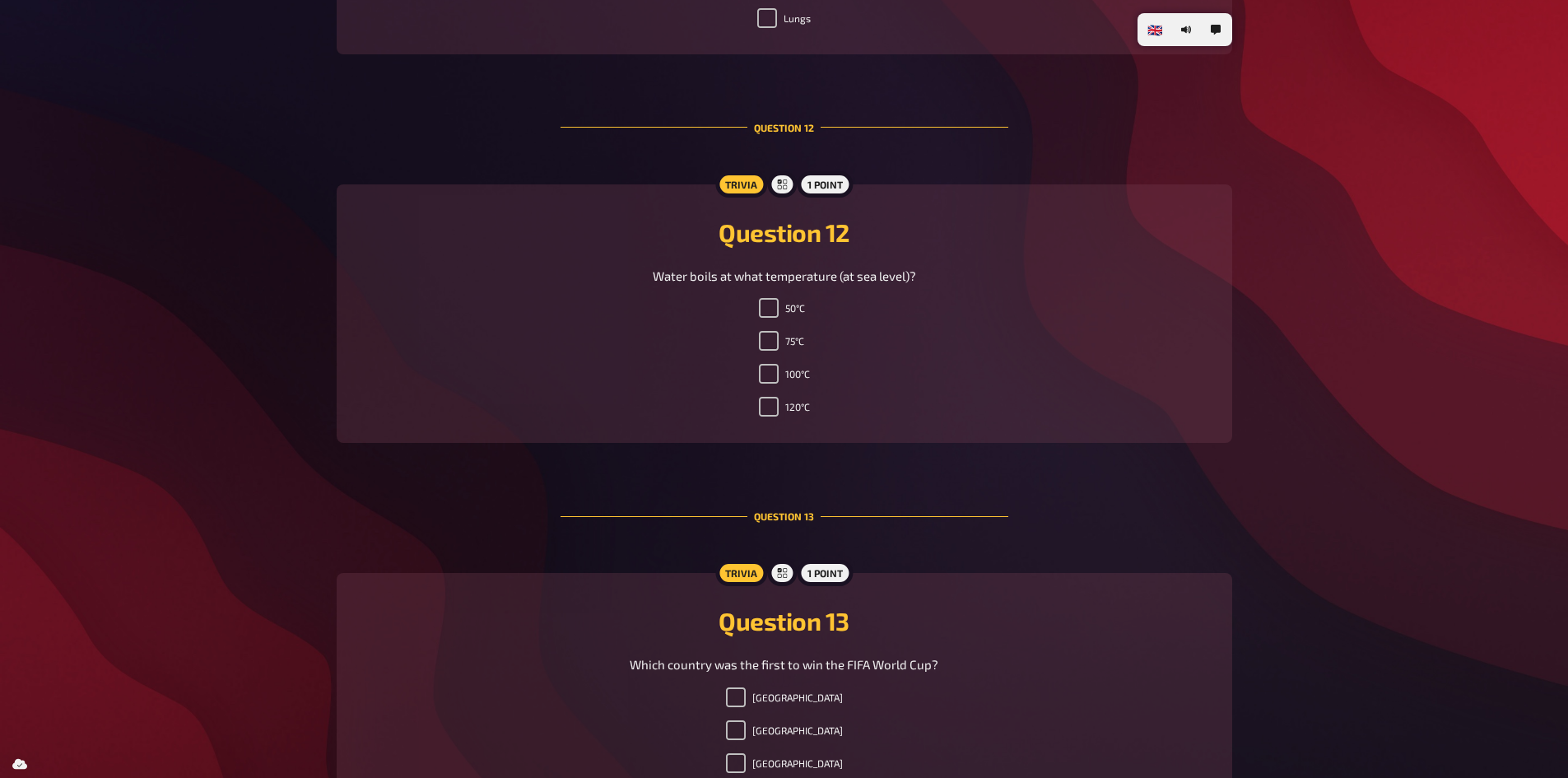
scroll to position [4634, 0]
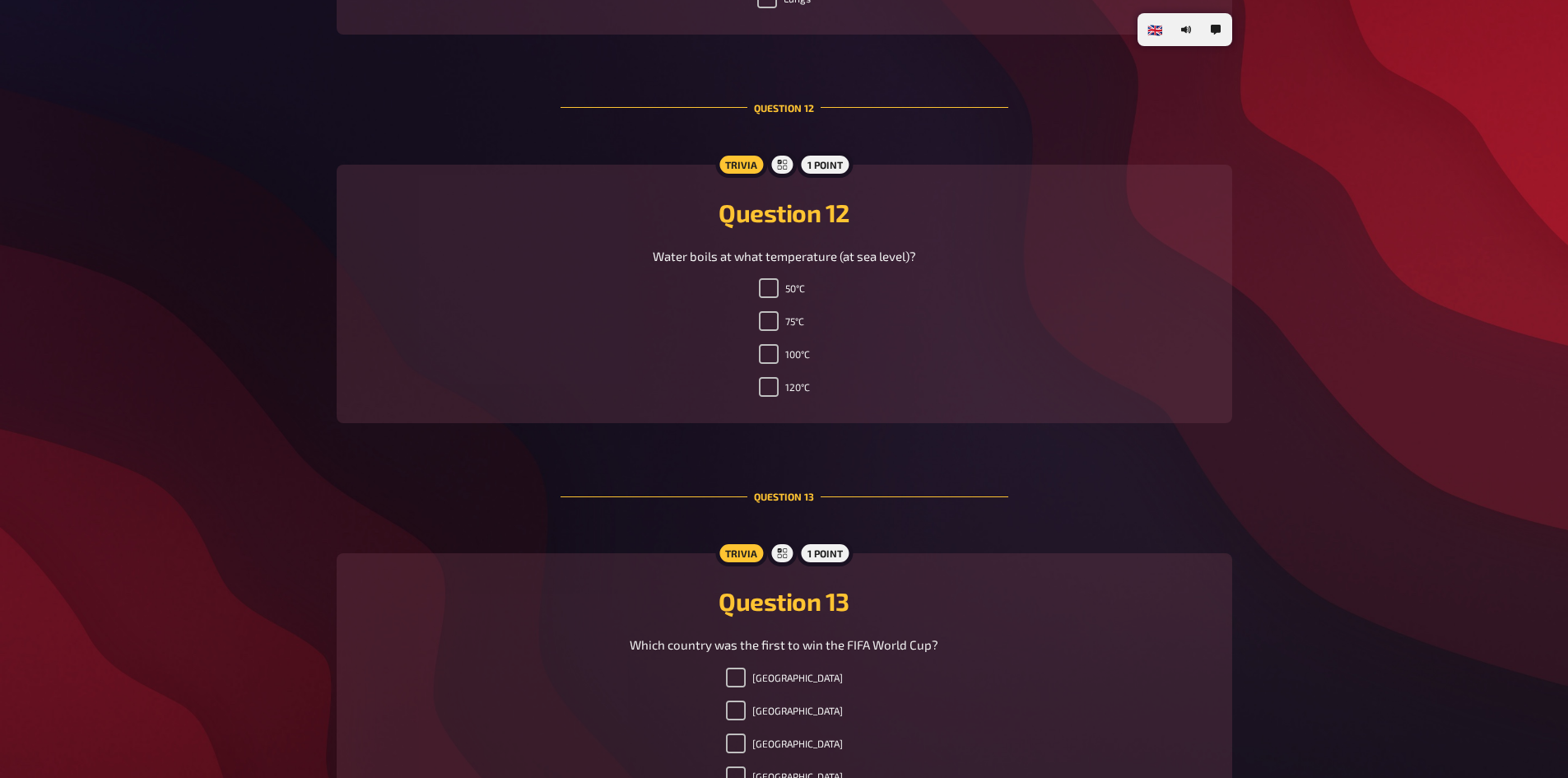
click at [754, 357] on div "50°C 75°C 100°C 120°C" at bounding box center [784, 341] width 855 height 125
click at [766, 357] on input "100°C" at bounding box center [768, 353] width 20 height 20
checkbox input "true"
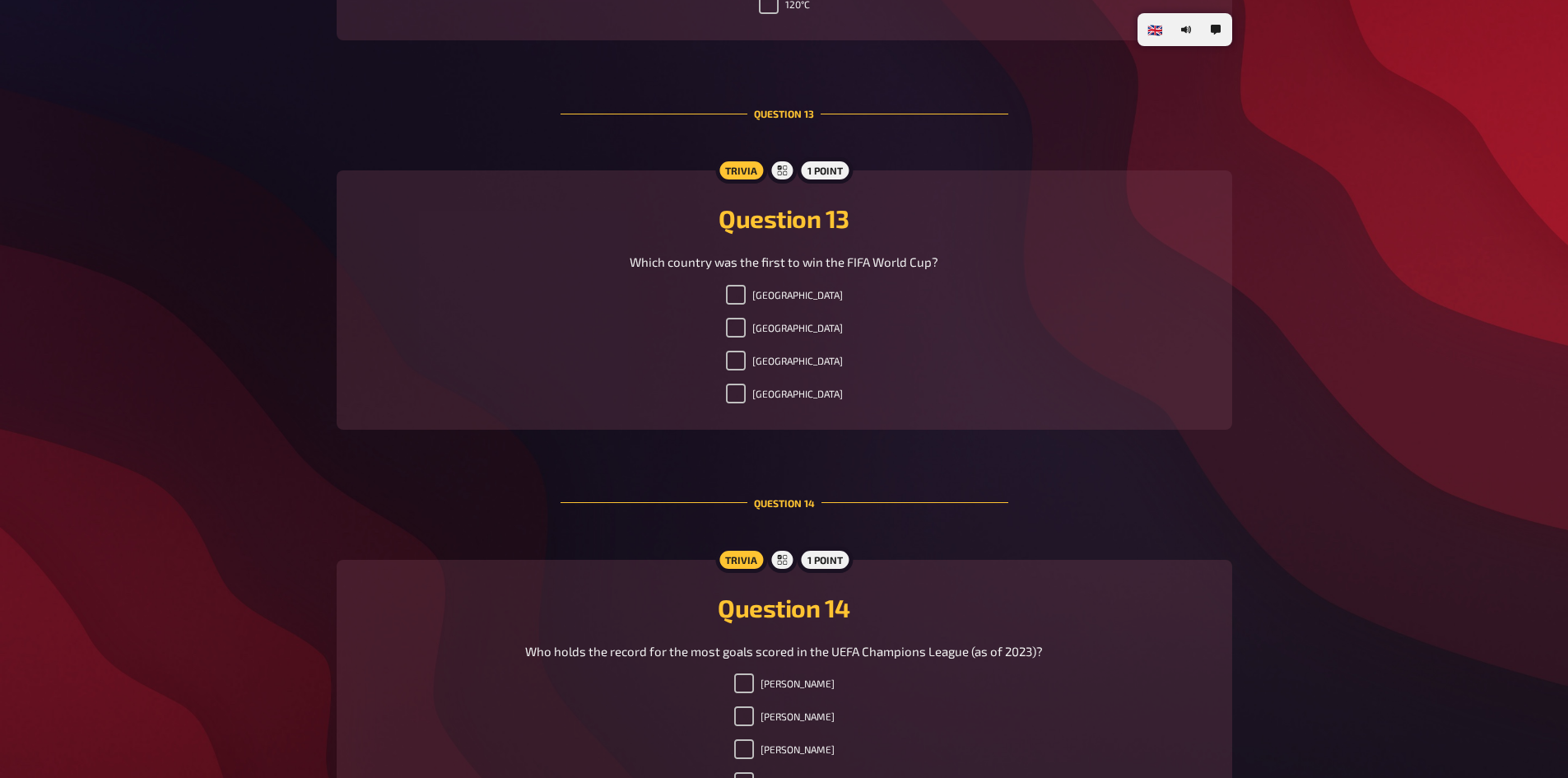
scroll to position [5046, 0]
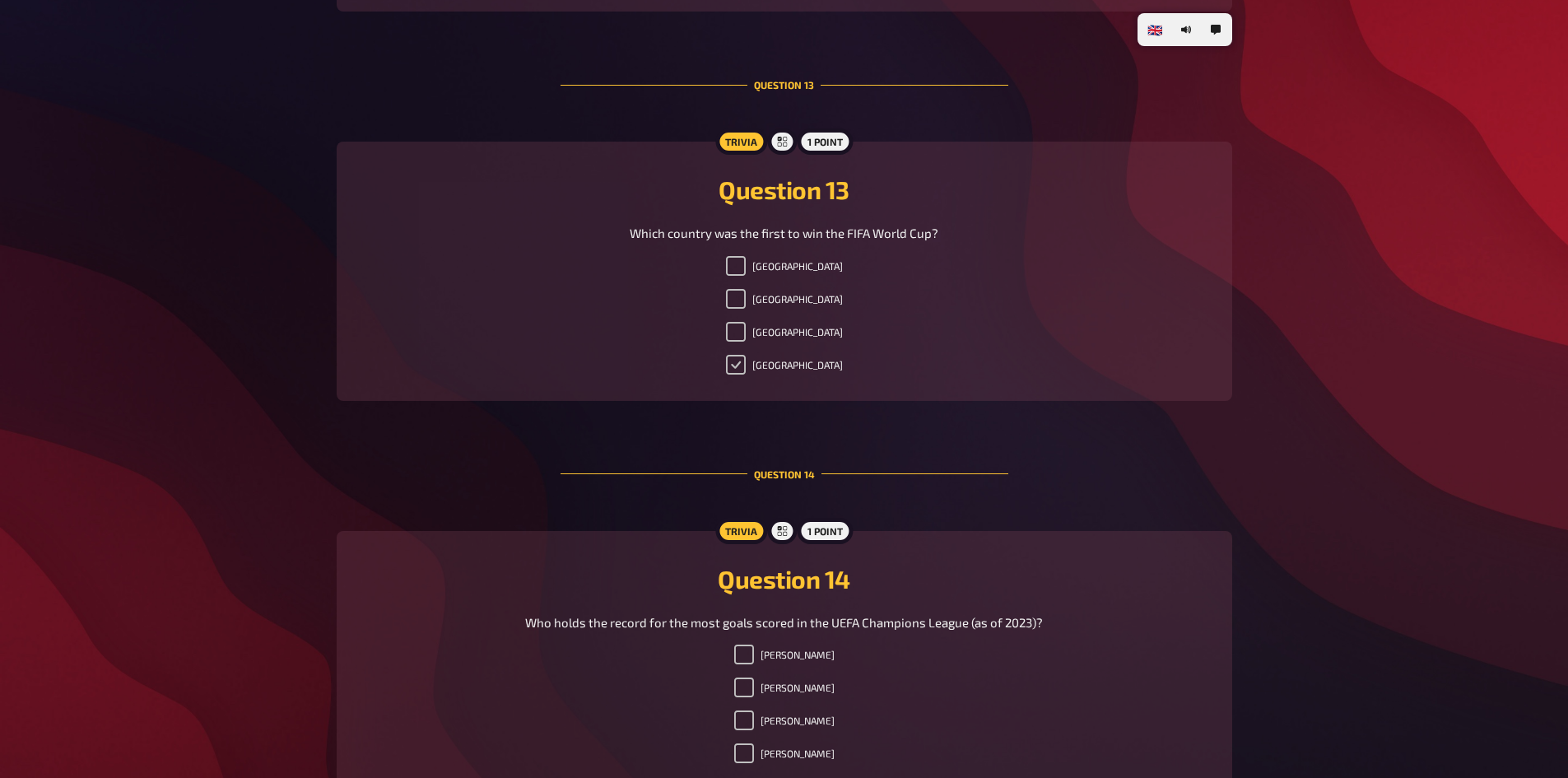
click at [746, 366] on input "Argentina" at bounding box center [735, 364] width 20 height 20
checkbox input "true"
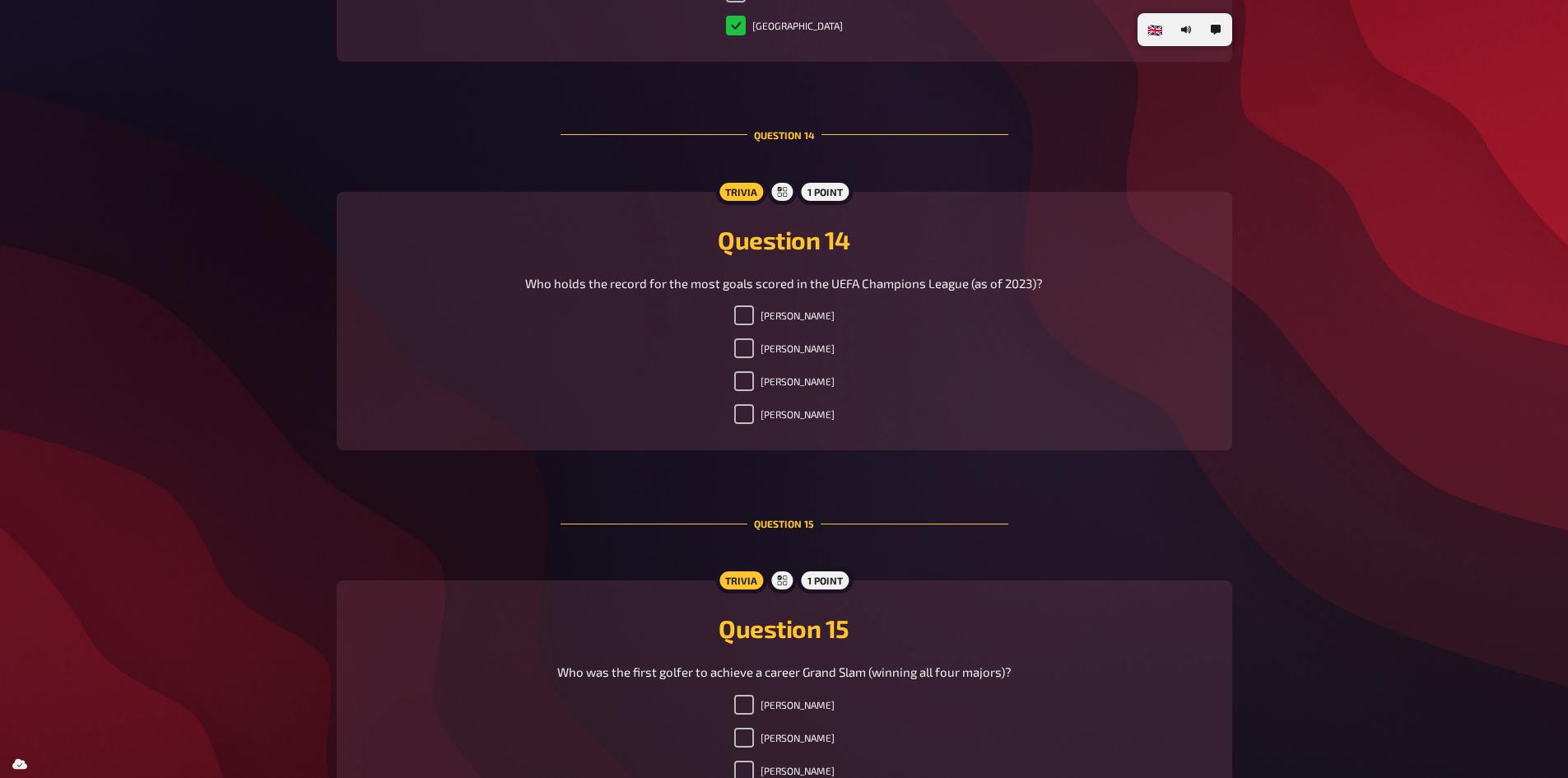
scroll to position [5456, 0]
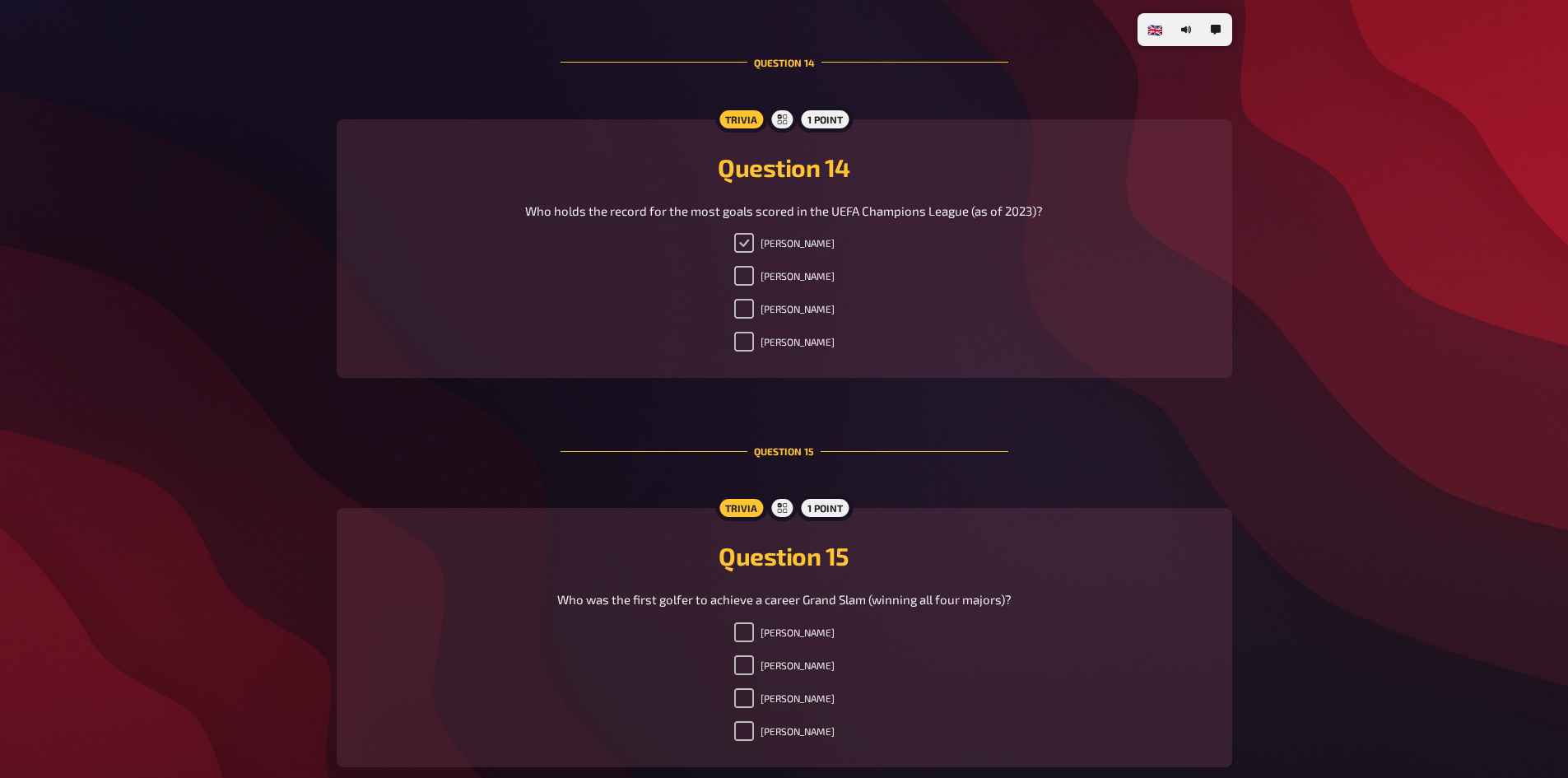
click at [735, 242] on input "Lionel Messi" at bounding box center [744, 242] width 20 height 20
checkbox input "true"
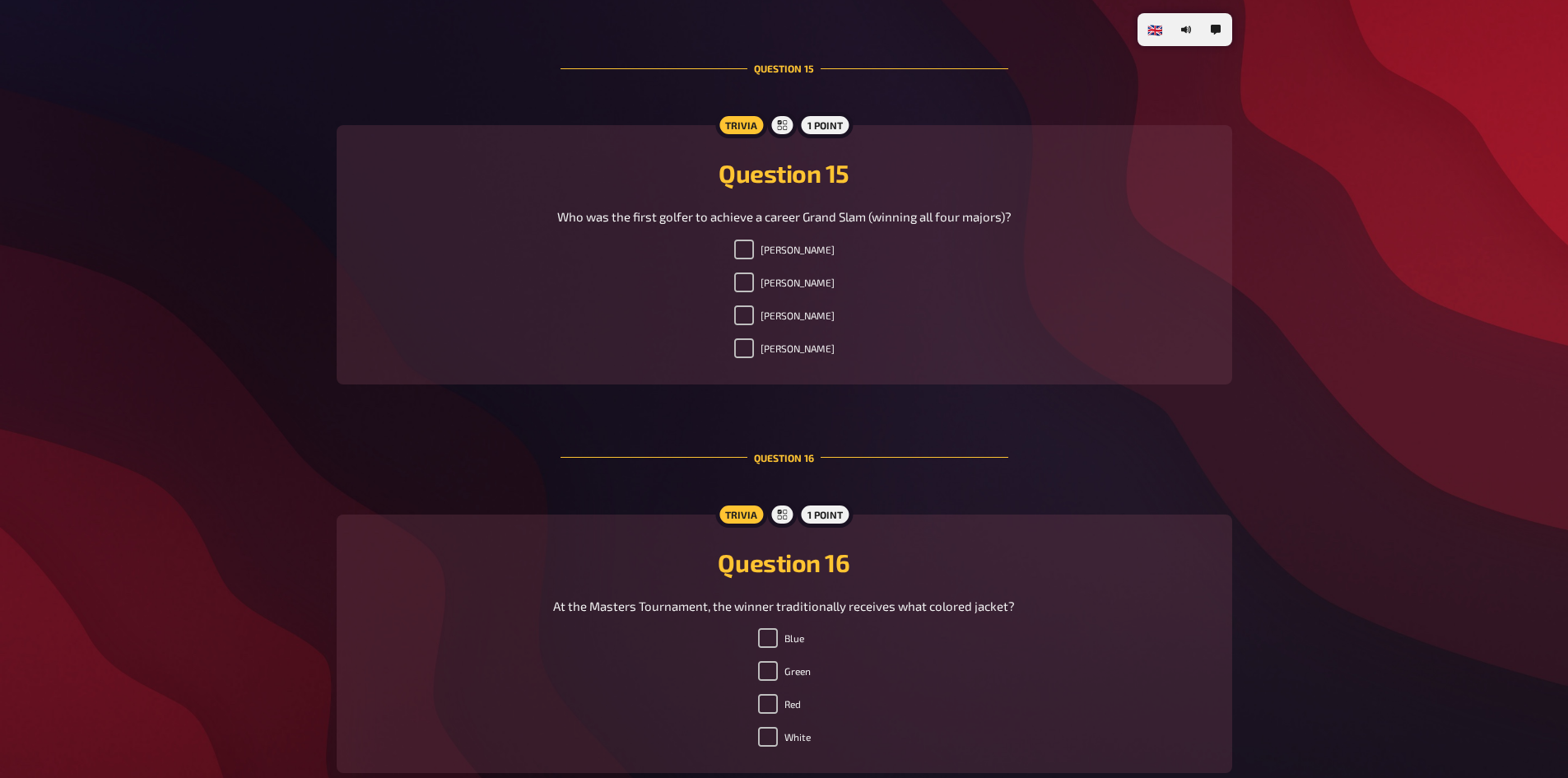
scroll to position [5868, 0]
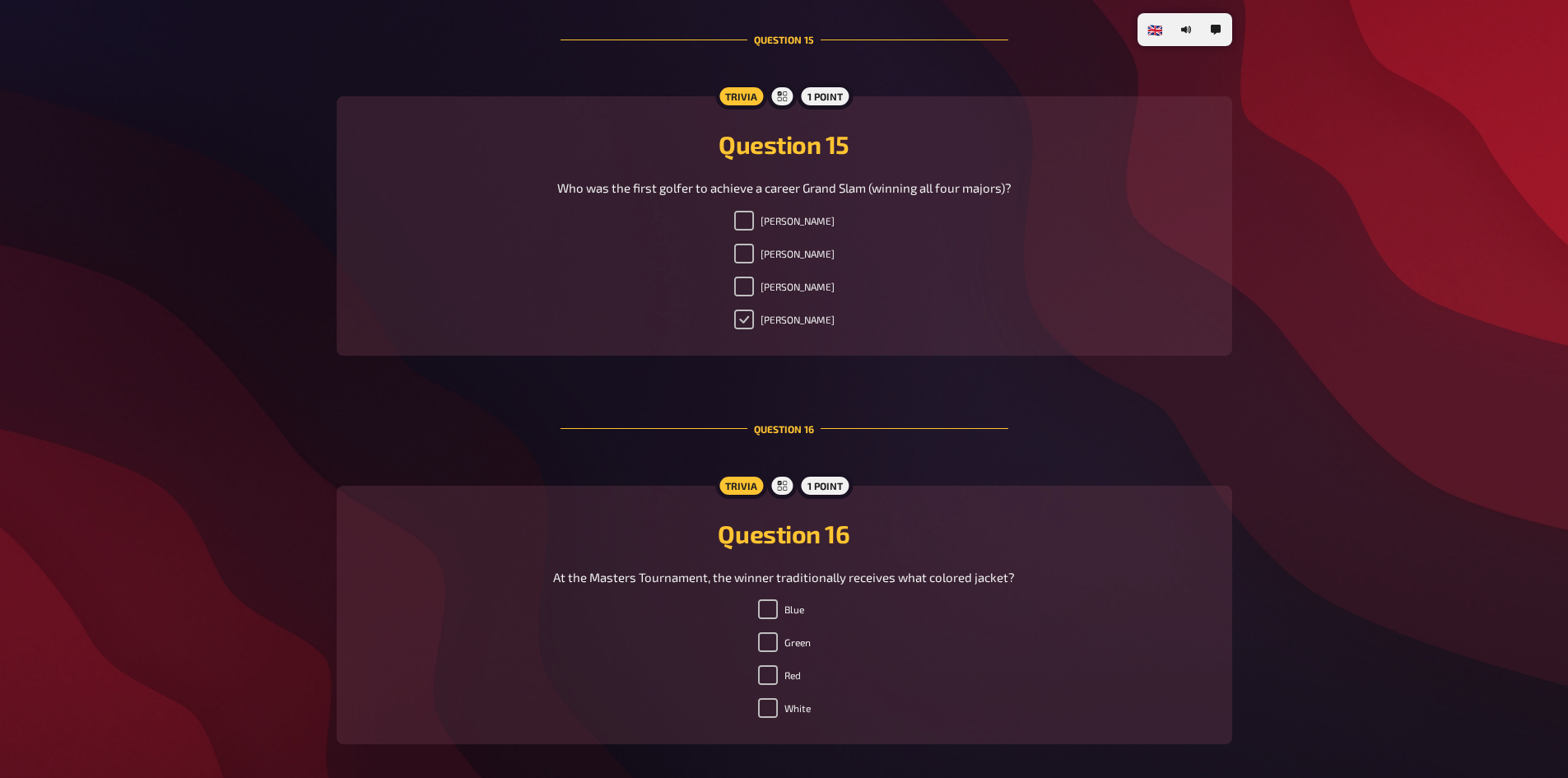
click at [748, 325] on input "Tiger Woods" at bounding box center [744, 319] width 20 height 20
checkbox input "true"
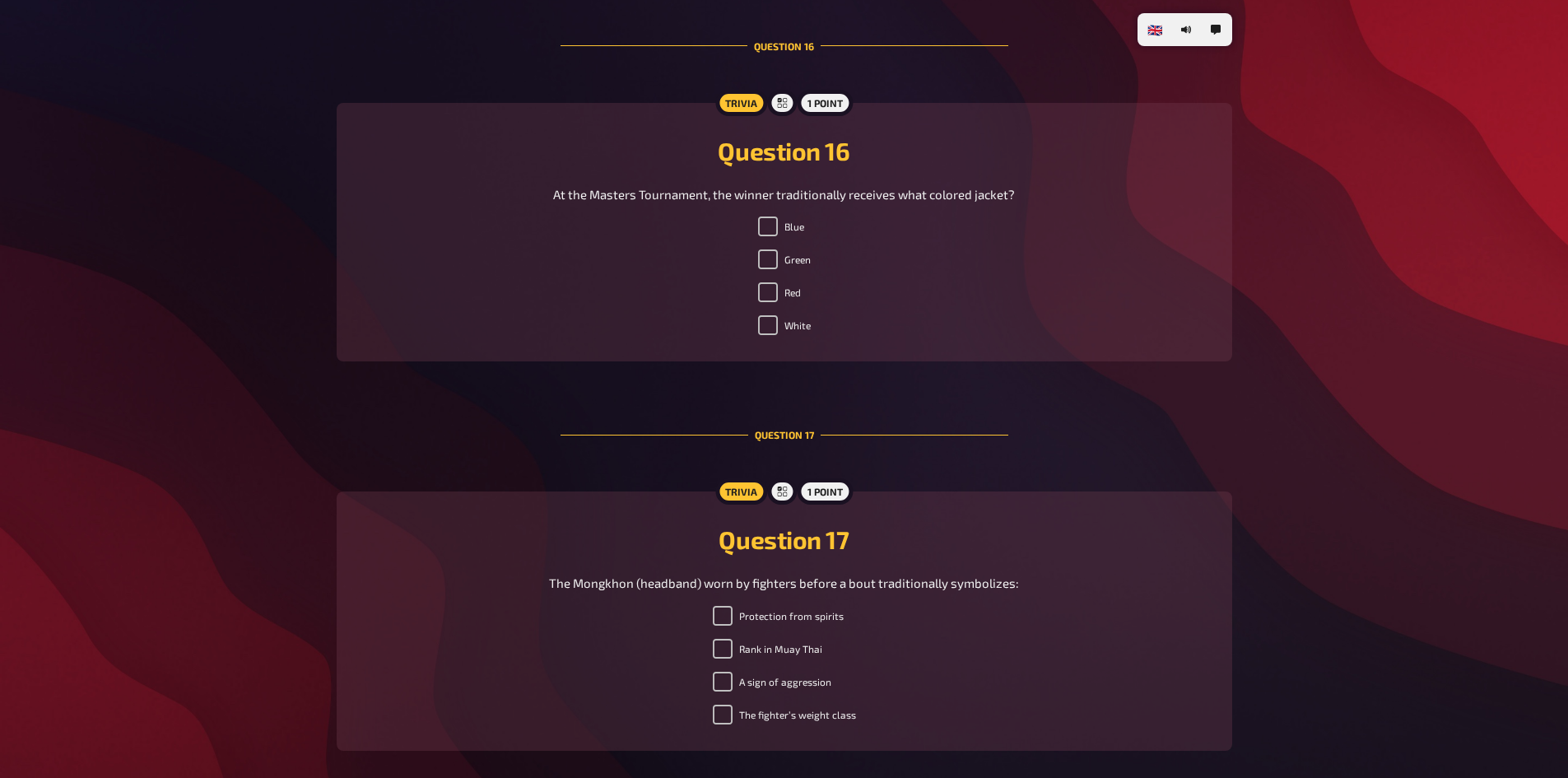
scroll to position [6280, 0]
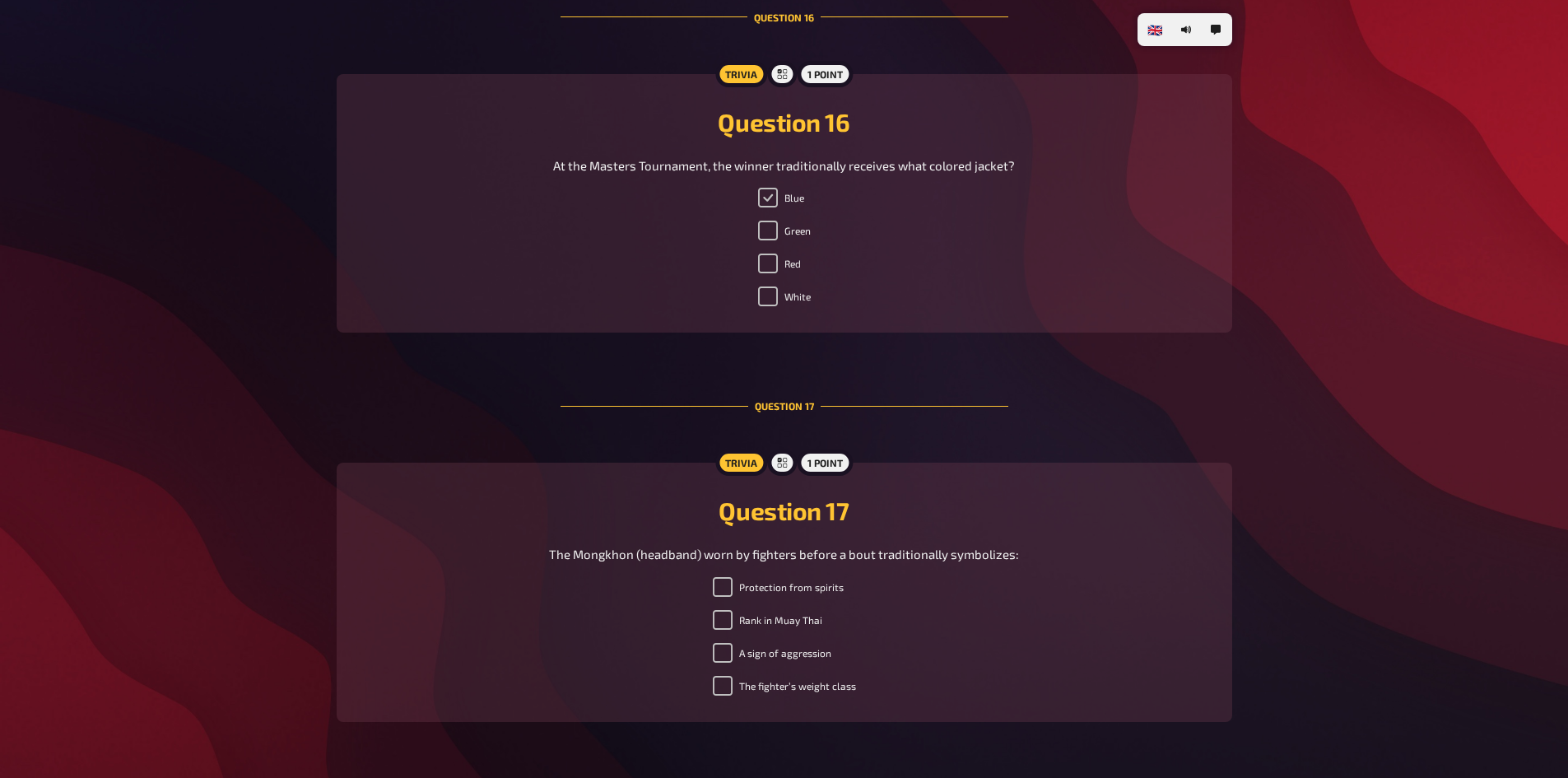
click at [762, 199] on input "Blue" at bounding box center [767, 197] width 20 height 20
checkbox input "true"
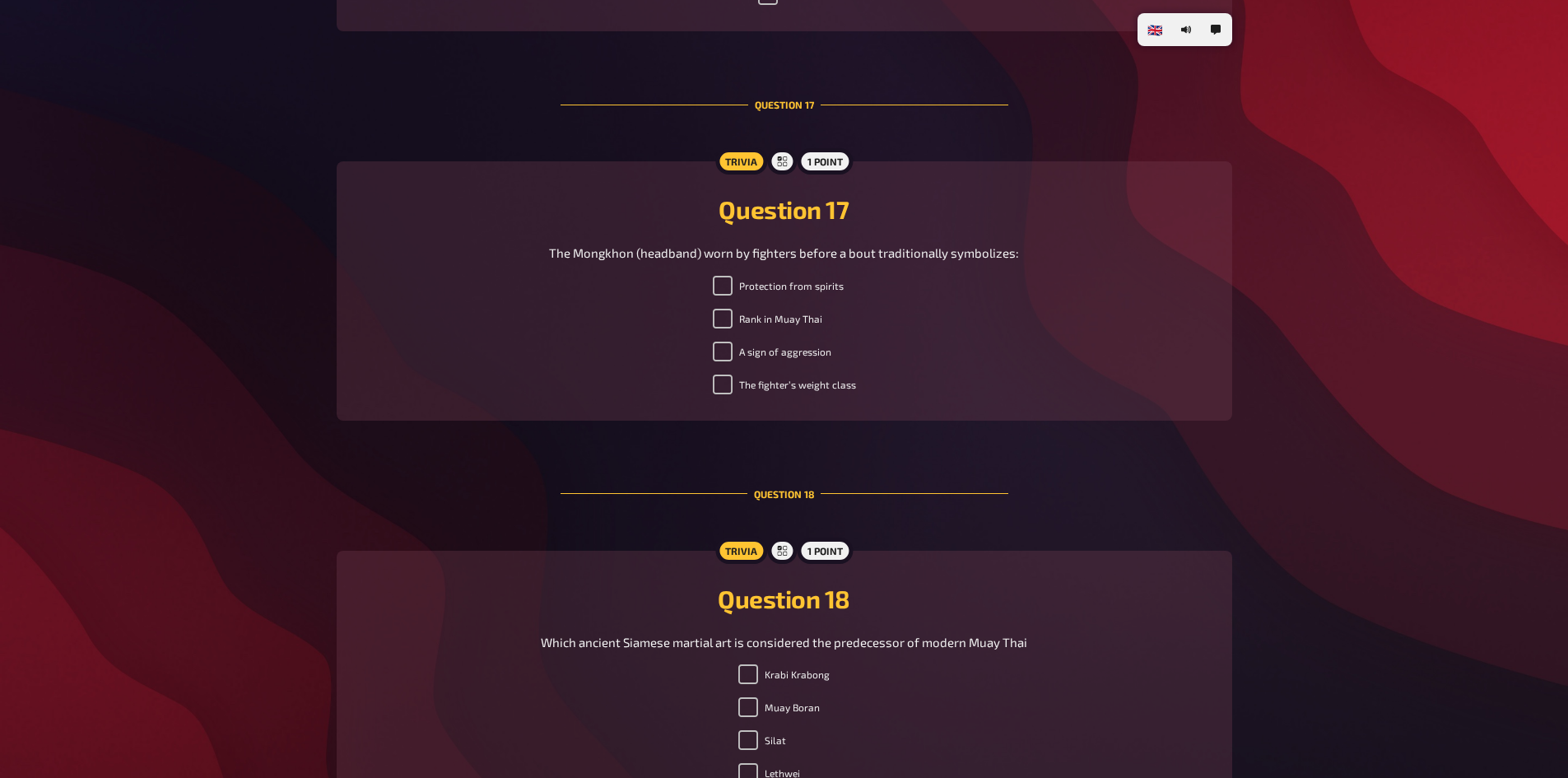
scroll to position [6609, 0]
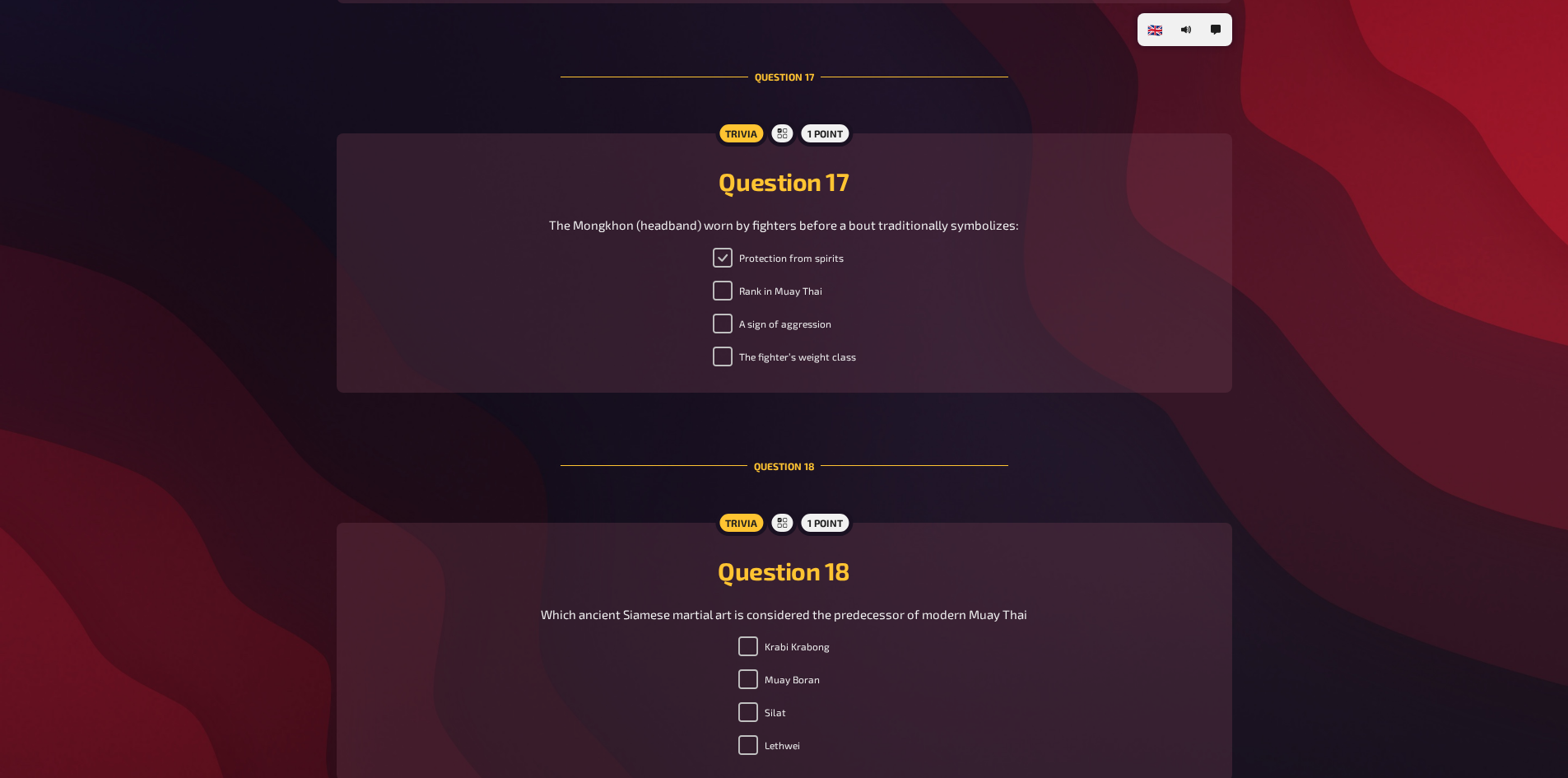
click at [720, 258] on input "Protection from spirits" at bounding box center [722, 257] width 20 height 20
checkbox input "true"
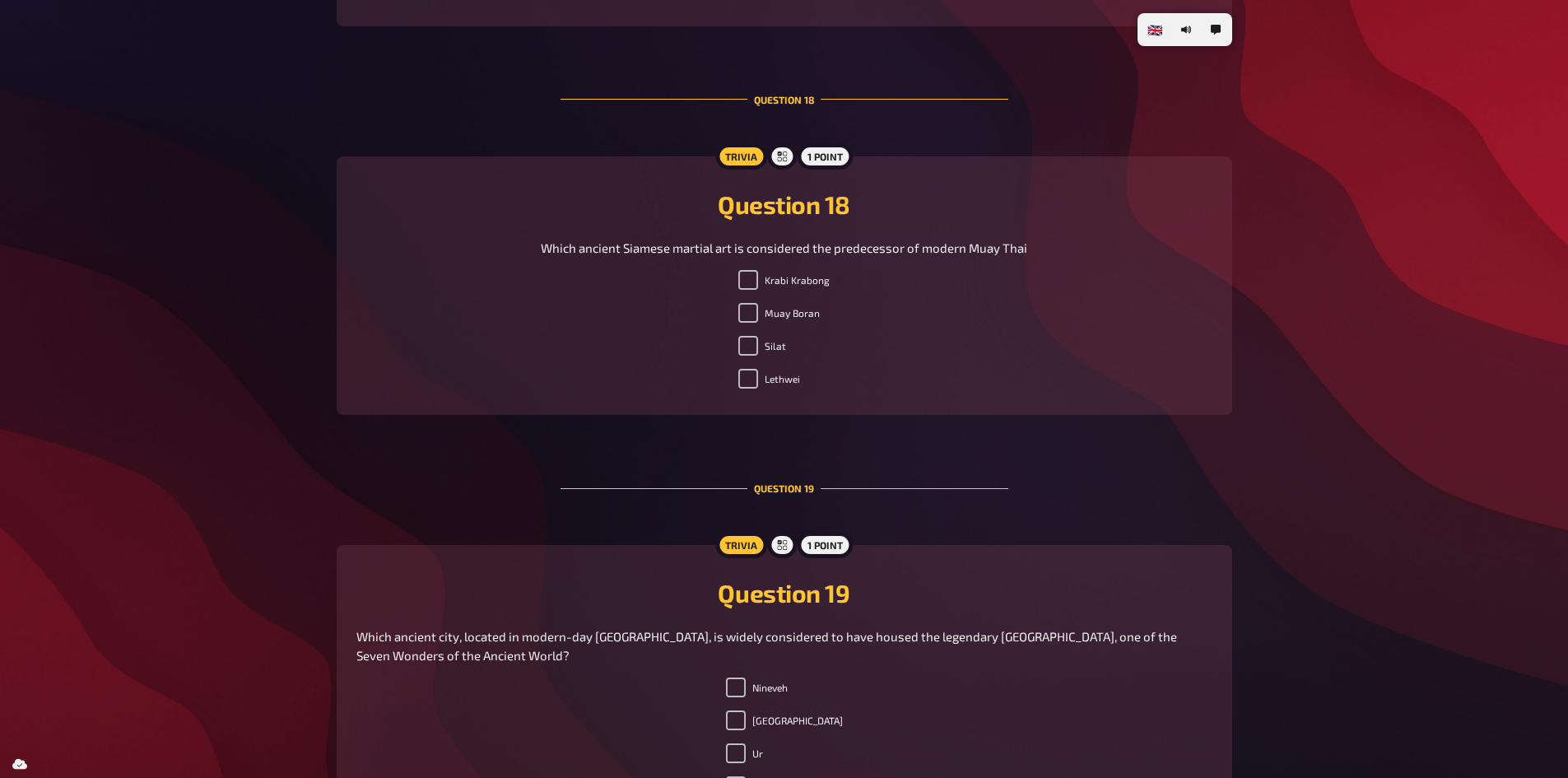
scroll to position [7021, 0]
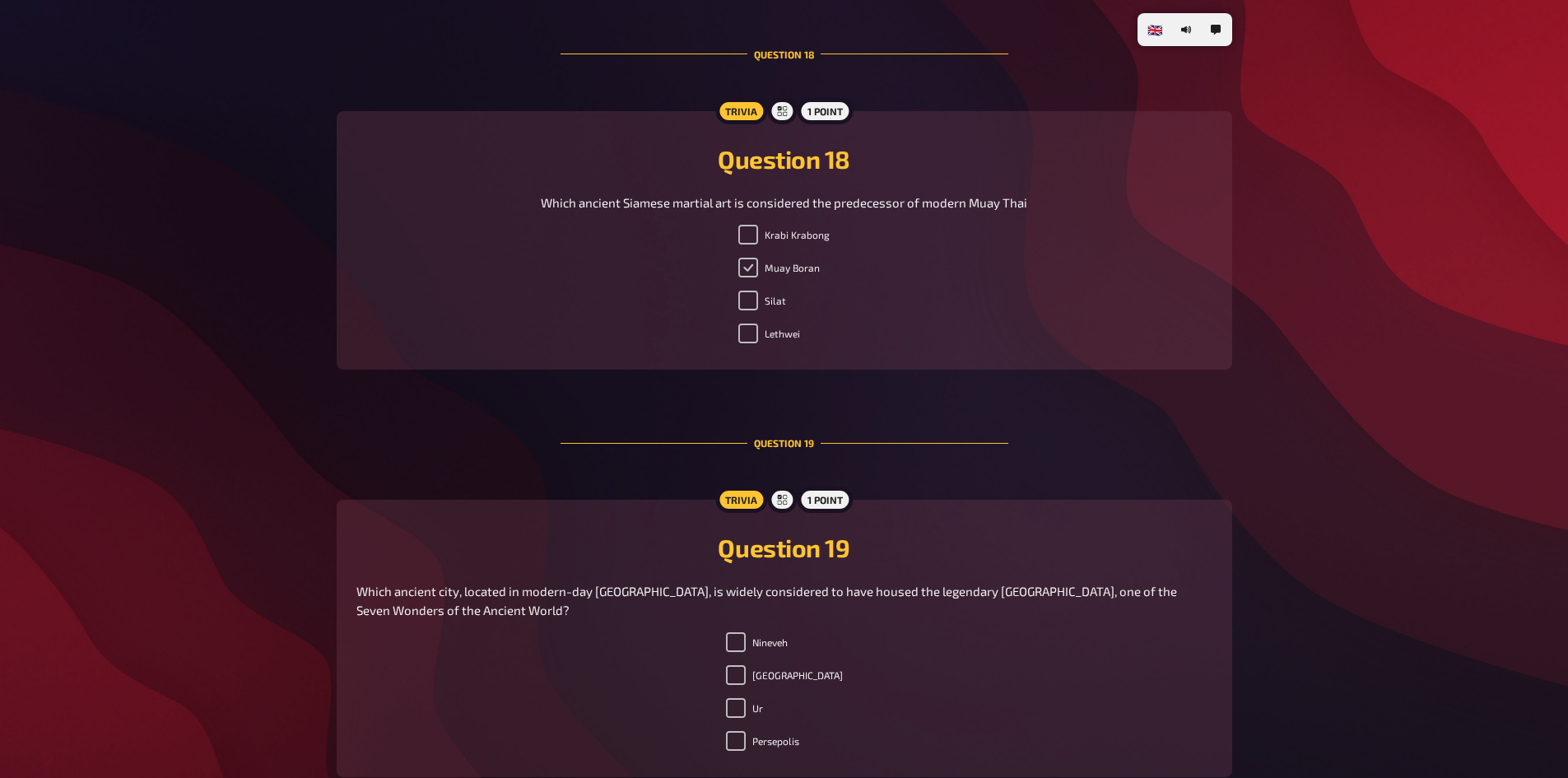
click at [749, 274] on input "Muay Boran" at bounding box center [748, 267] width 20 height 20
checkbox input "true"
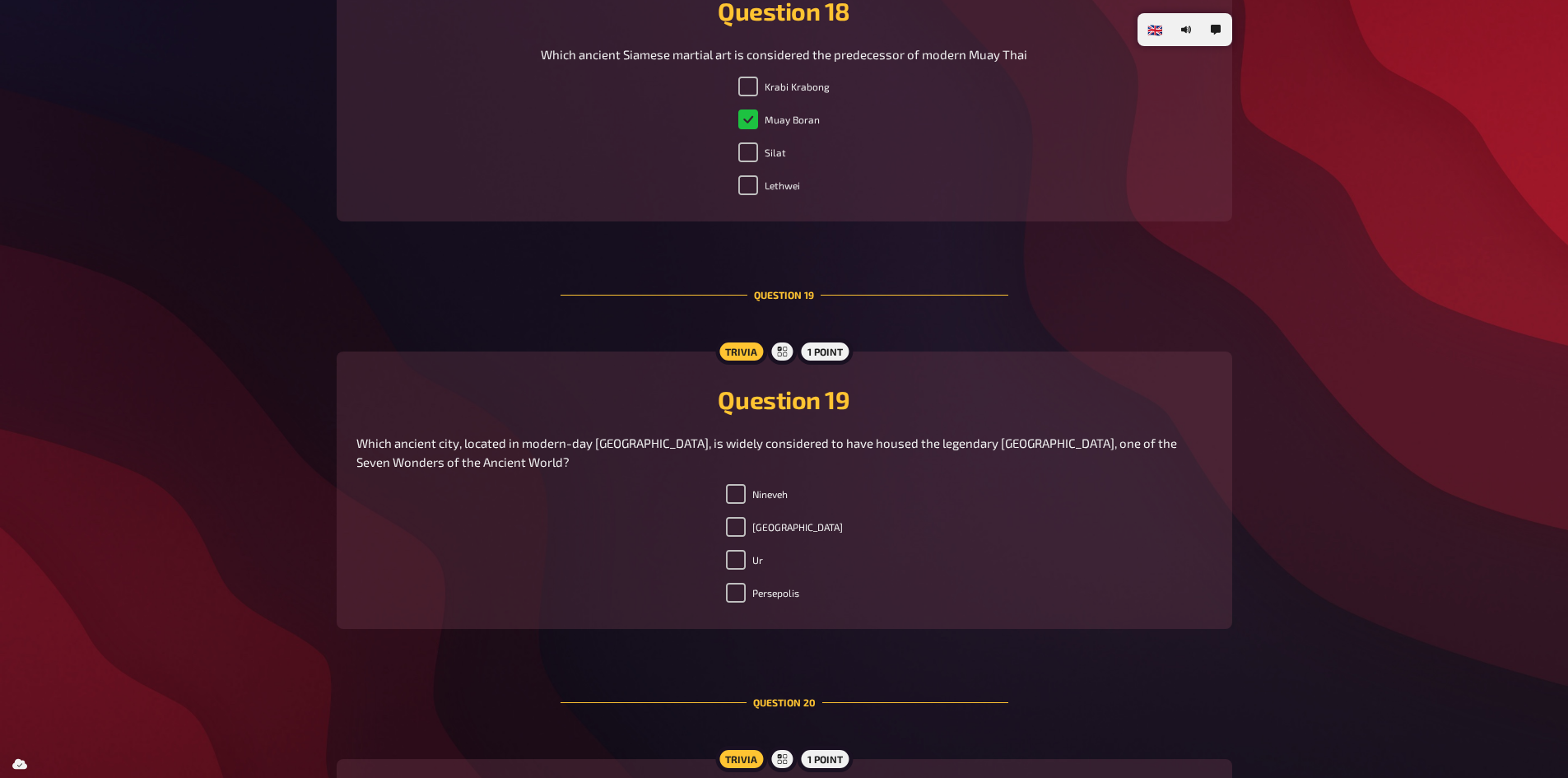
scroll to position [7186, 0]
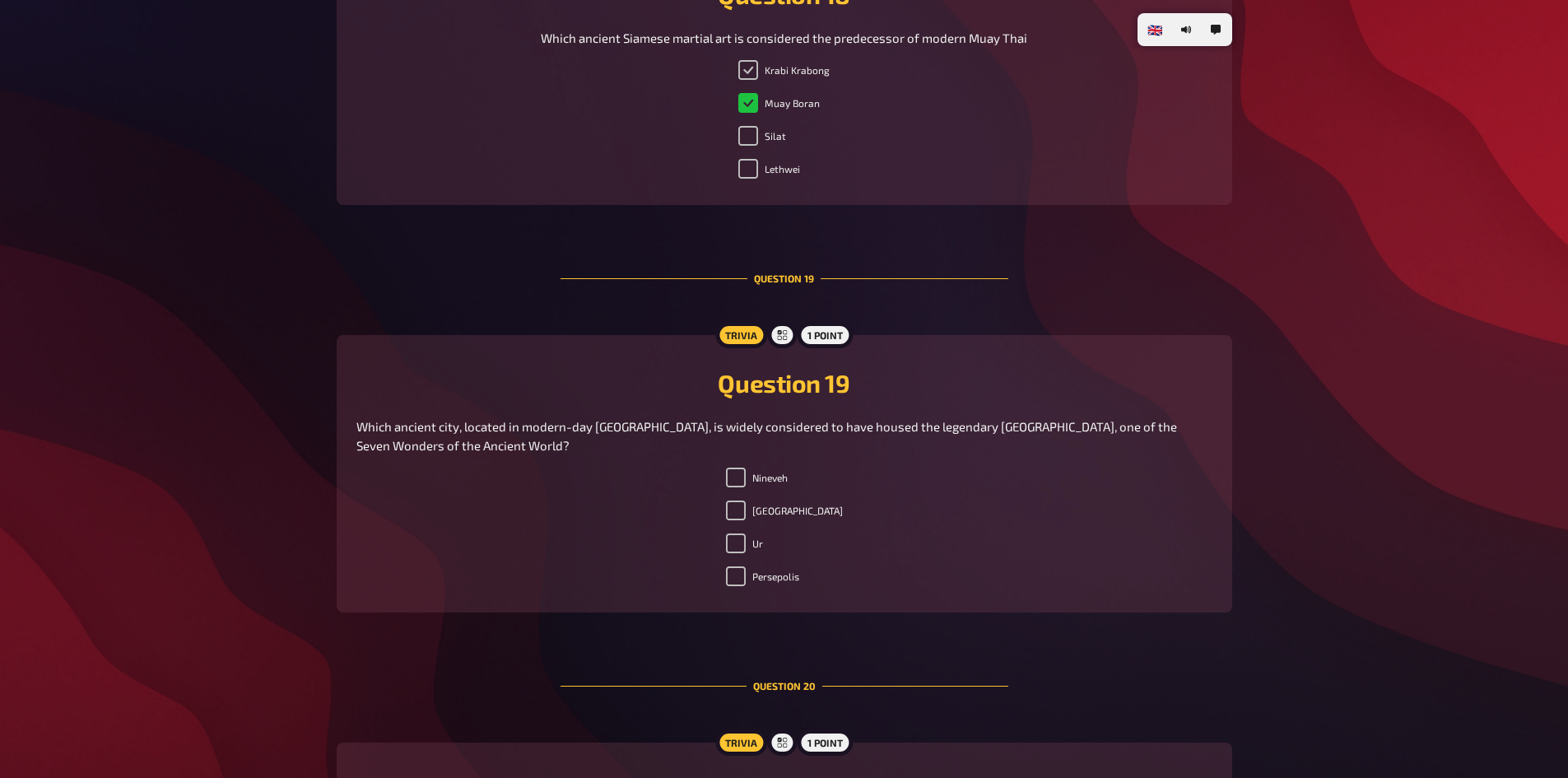
click at [747, 66] on input "Krabi Krabong" at bounding box center [748, 69] width 20 height 20
checkbox input "true"
checkbox input "false"
click at [750, 169] on input "Lethwei" at bounding box center [748, 168] width 20 height 20
checkbox input "true"
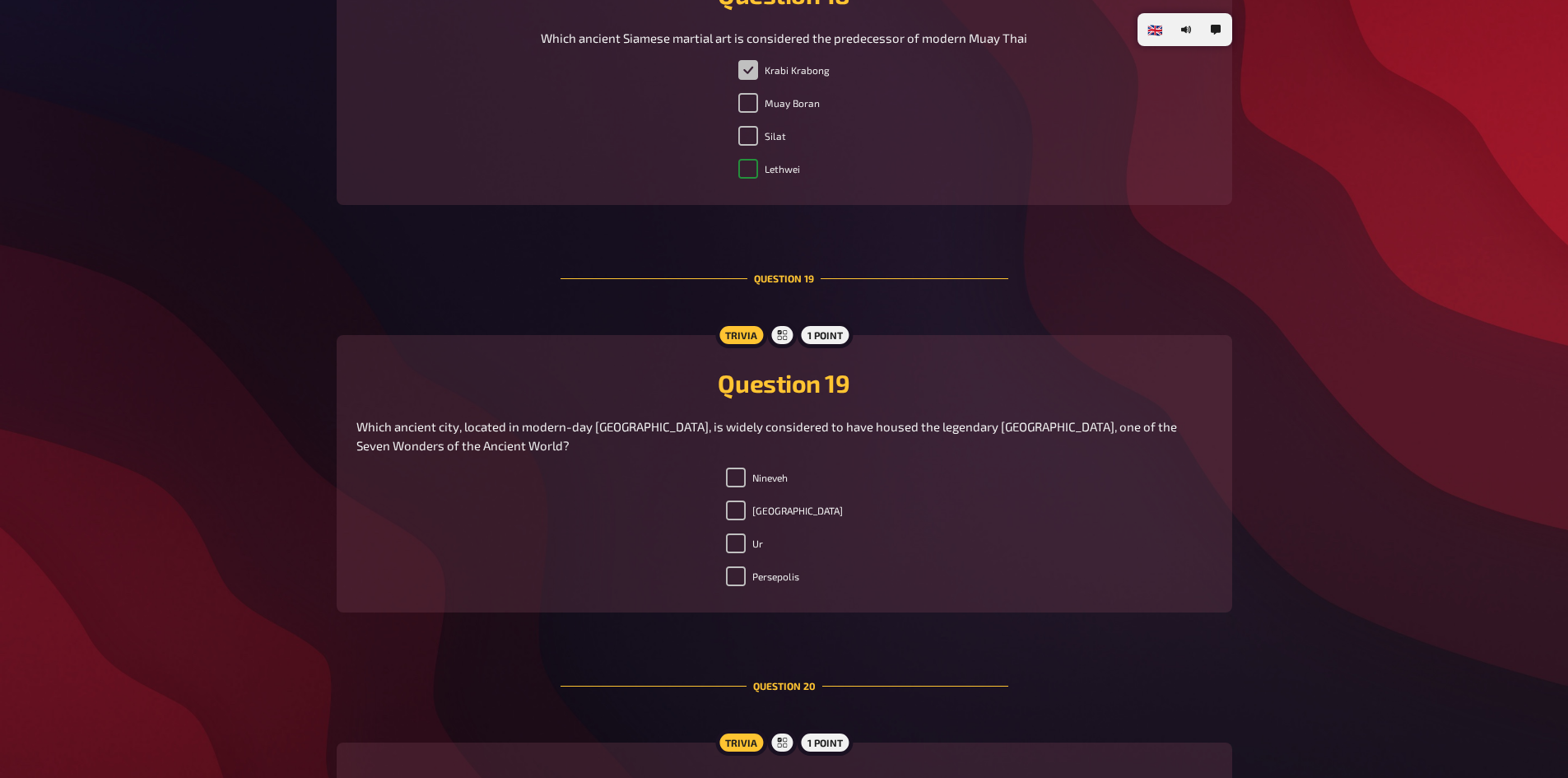
checkbox input "false"
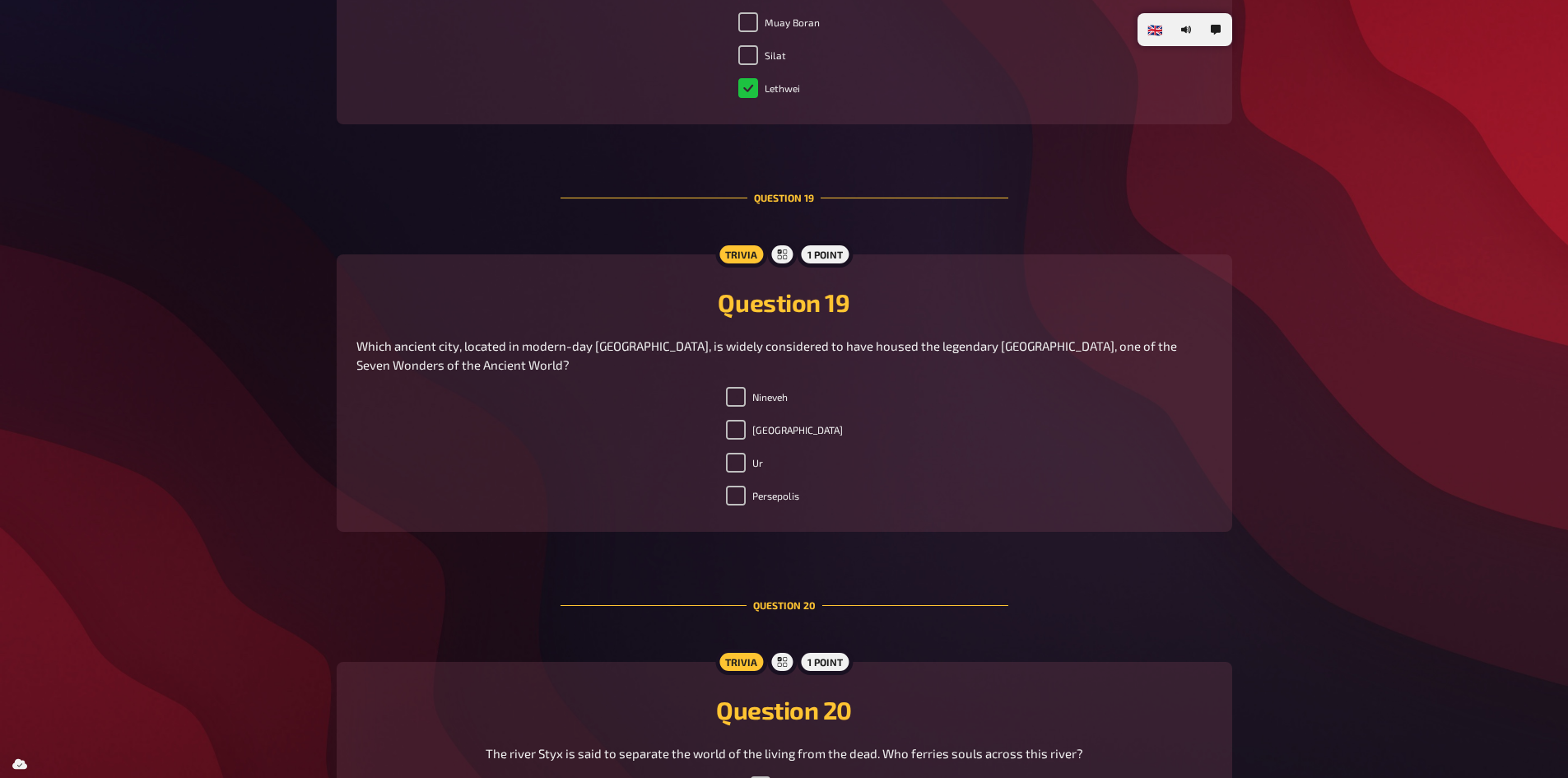
scroll to position [7432, 0]
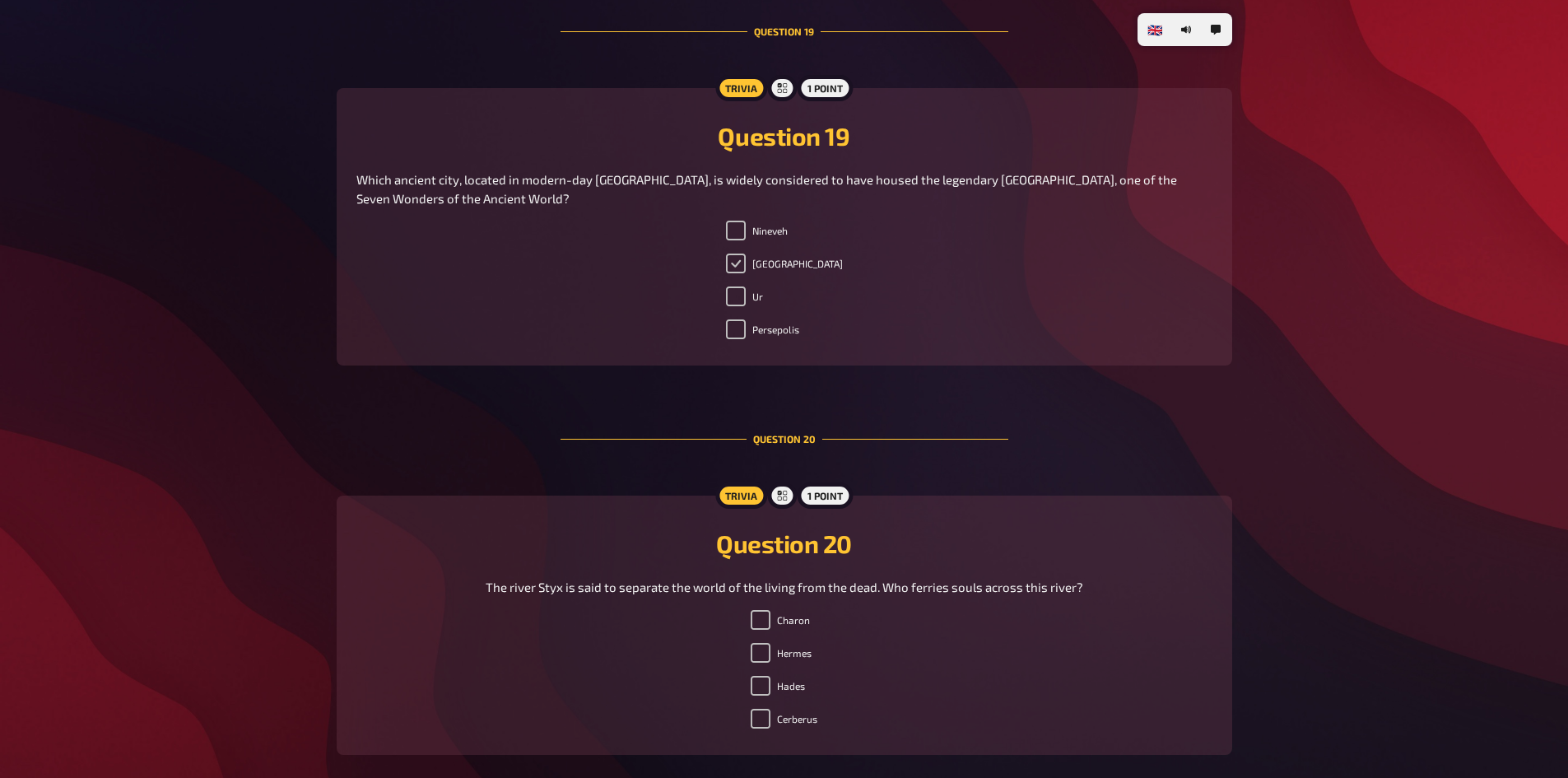
click at [746, 264] on input "Babylon" at bounding box center [735, 263] width 20 height 20
checkbox input "true"
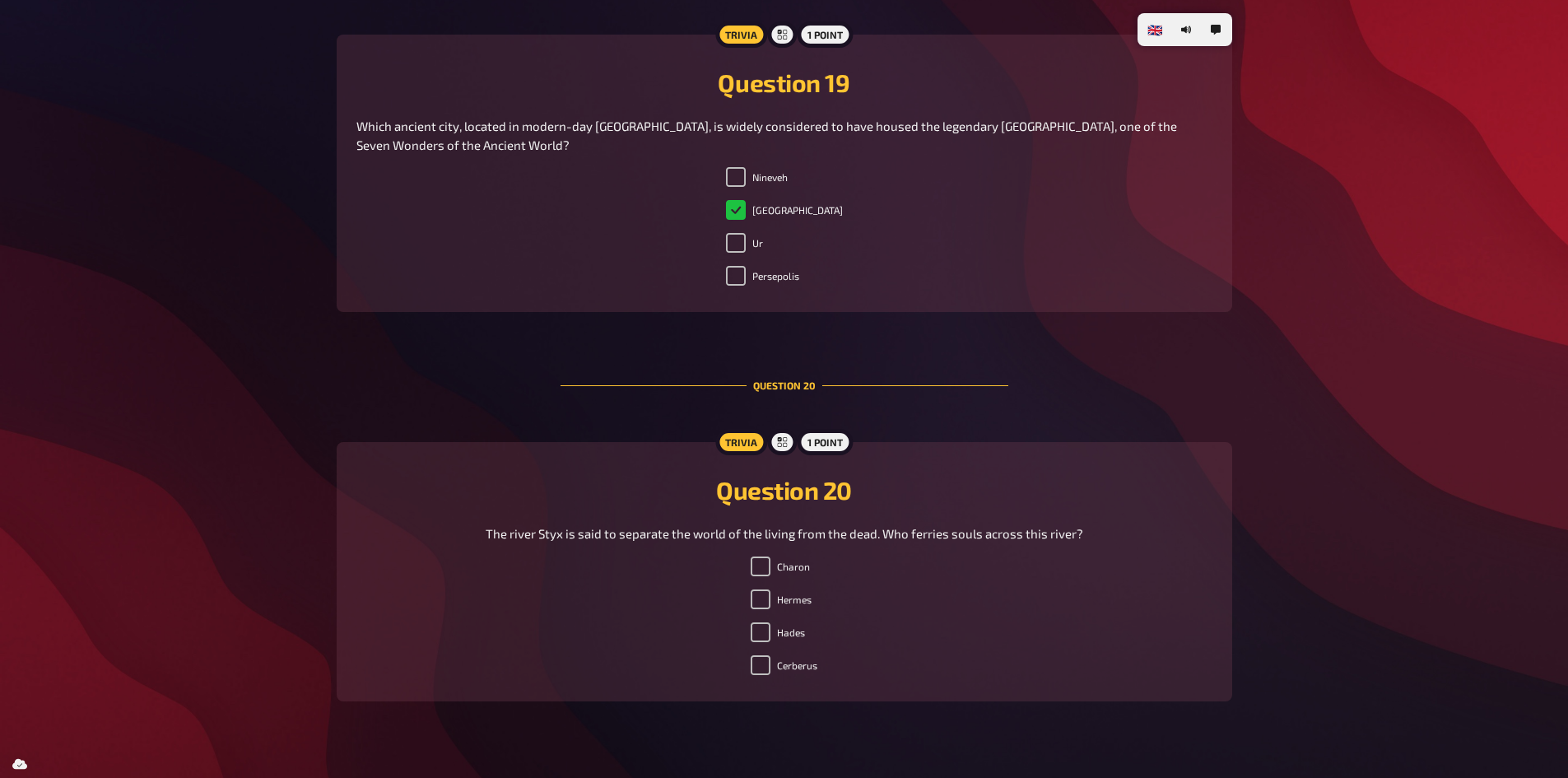
scroll to position [7514, 0]
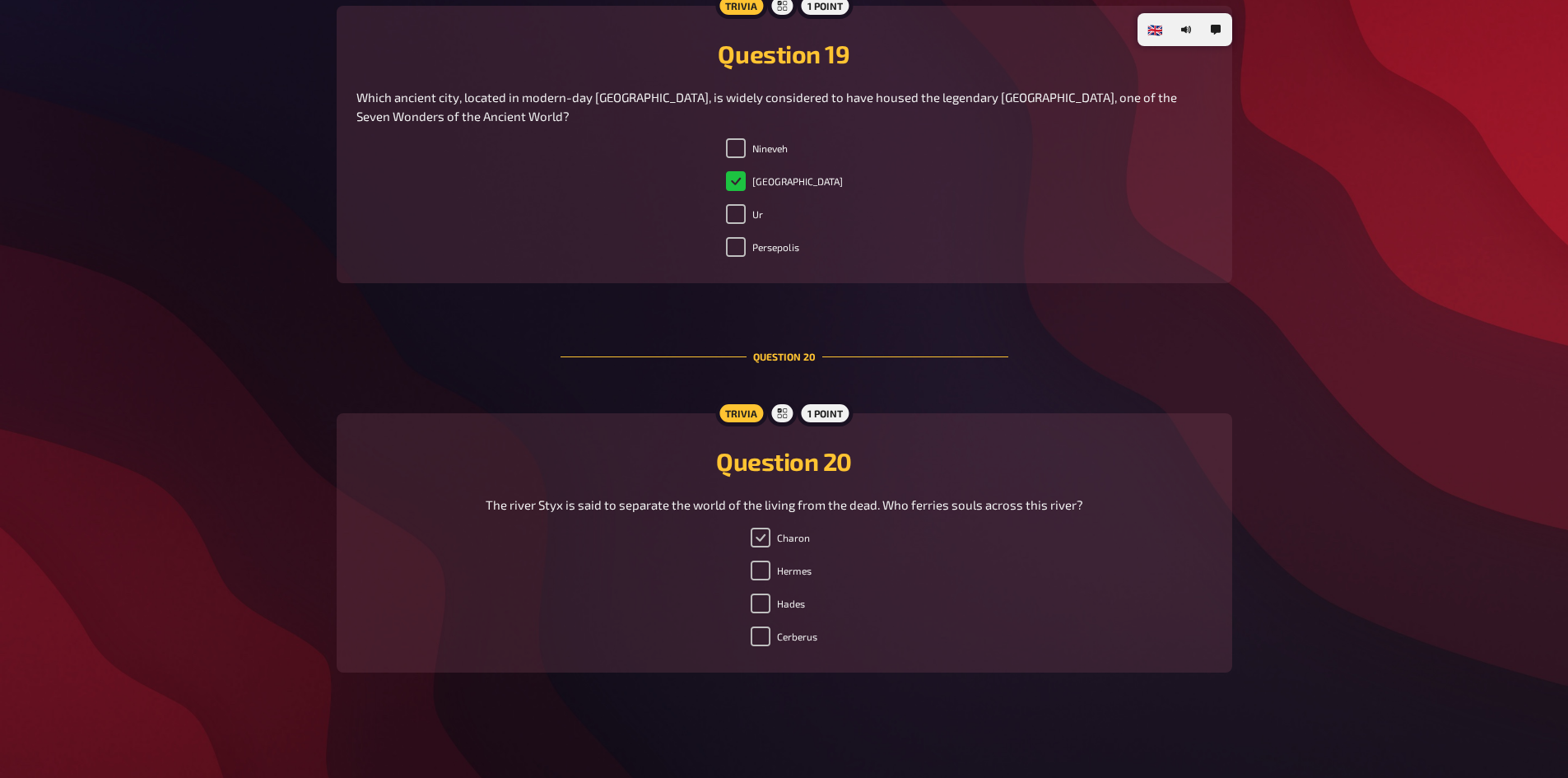
click at [754, 481] on input "Charon" at bounding box center [760, 537] width 20 height 20
checkbox input "true"
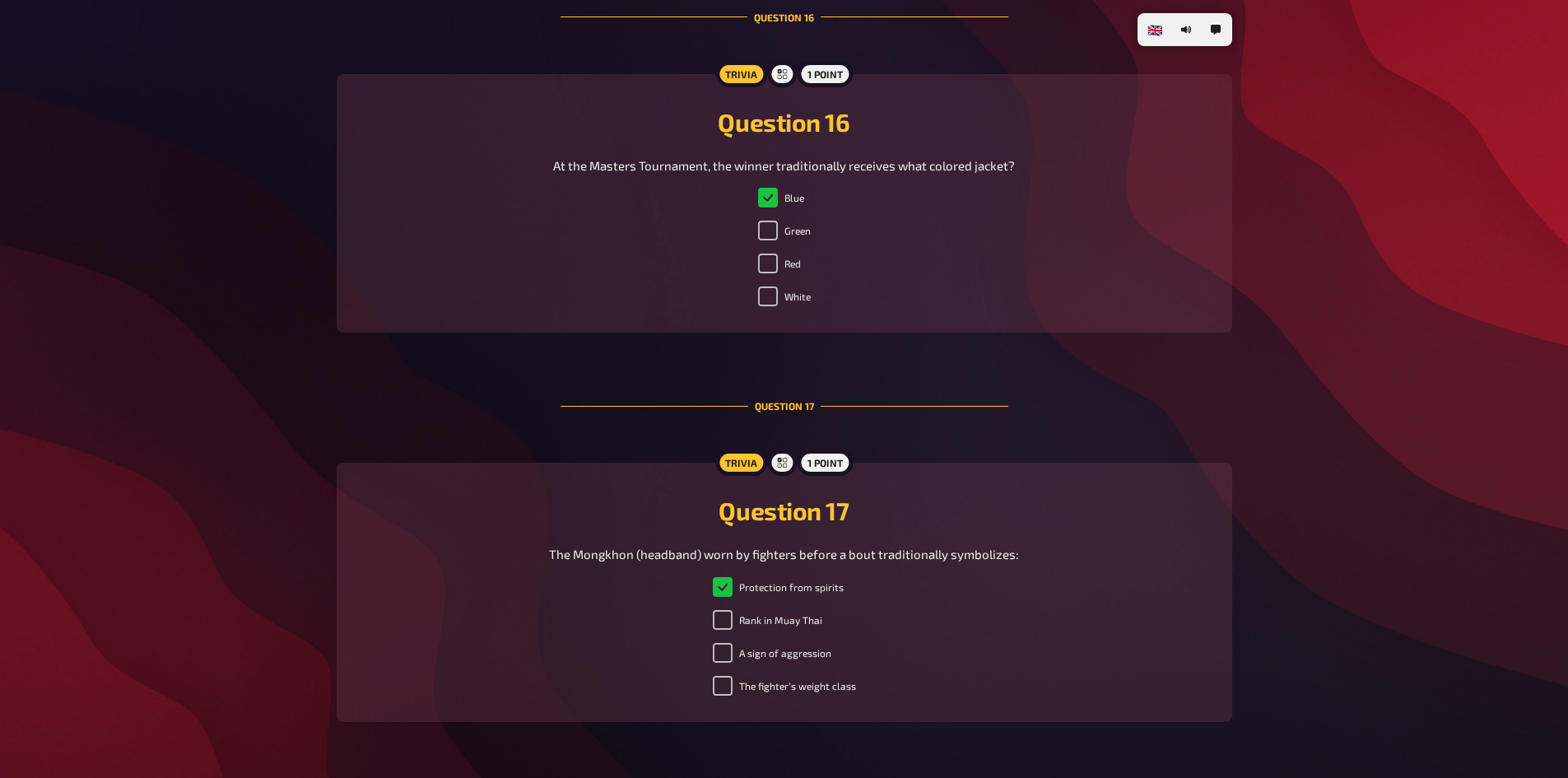
scroll to position [6362, 0]
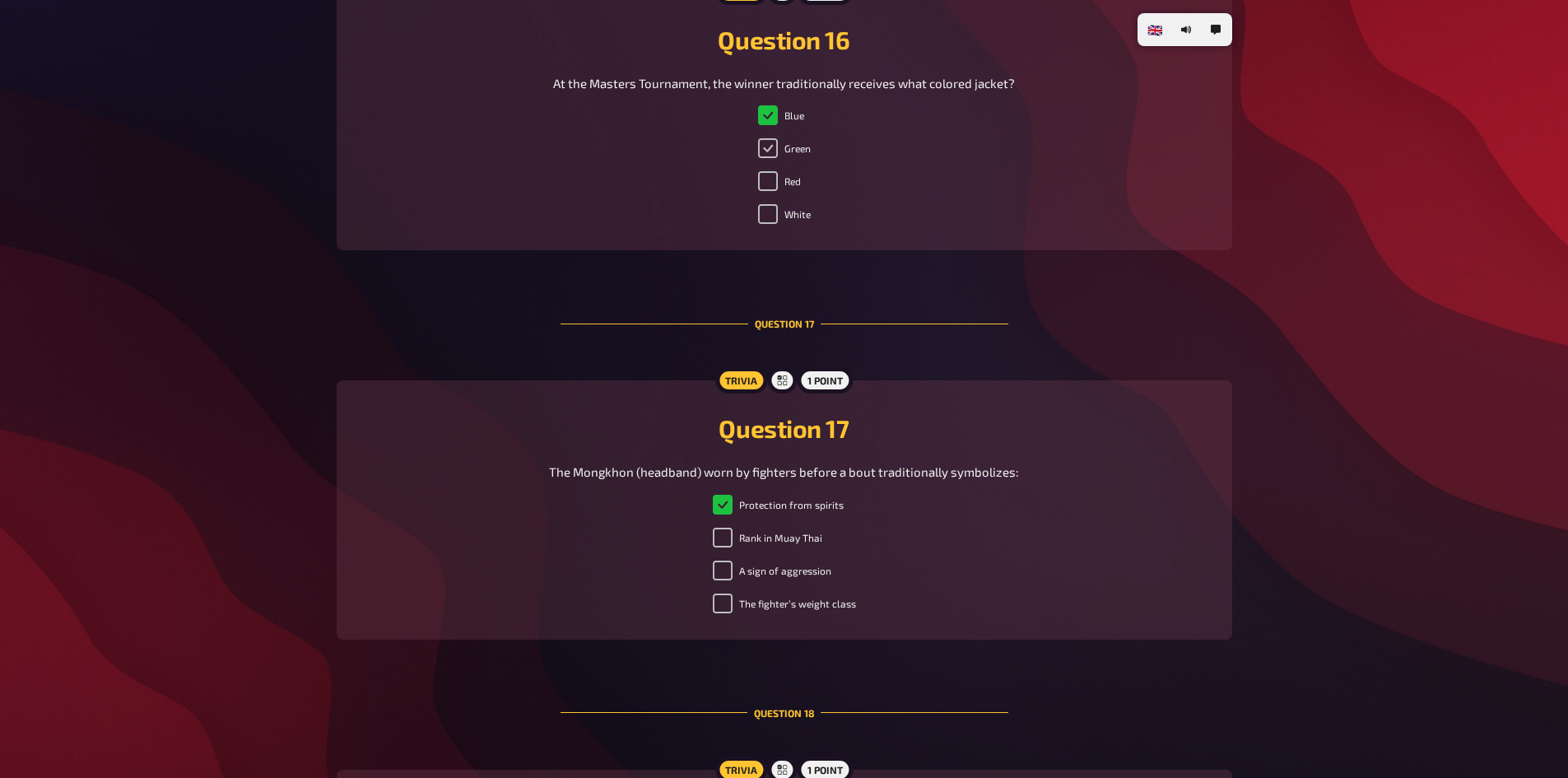
click at [768, 145] on input "Green" at bounding box center [767, 148] width 20 height 20
checkbox input "true"
checkbox input "false"
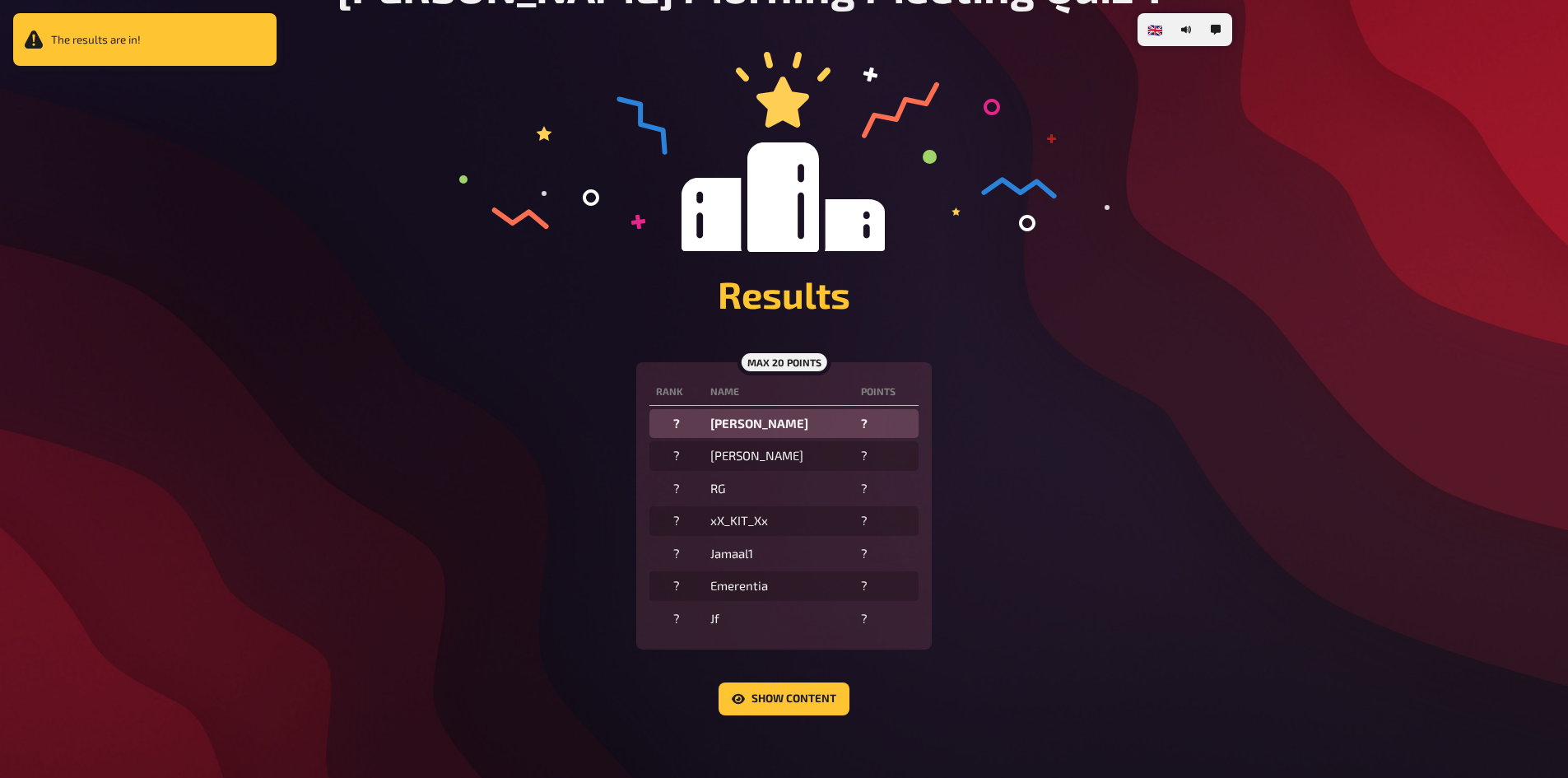
scroll to position [163, 0]
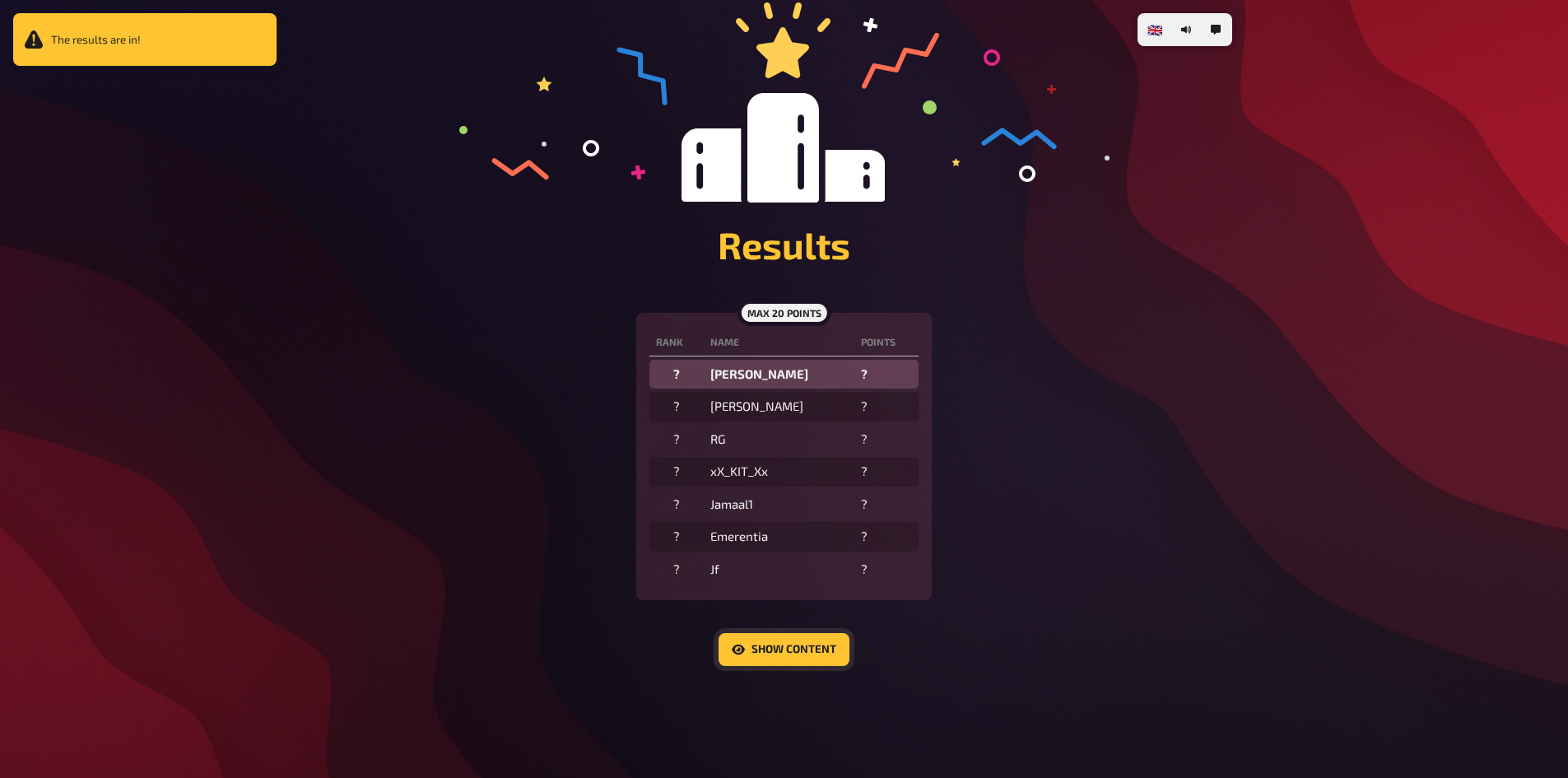
click at [785, 481] on button "Show content" at bounding box center [784, 649] width 131 height 33
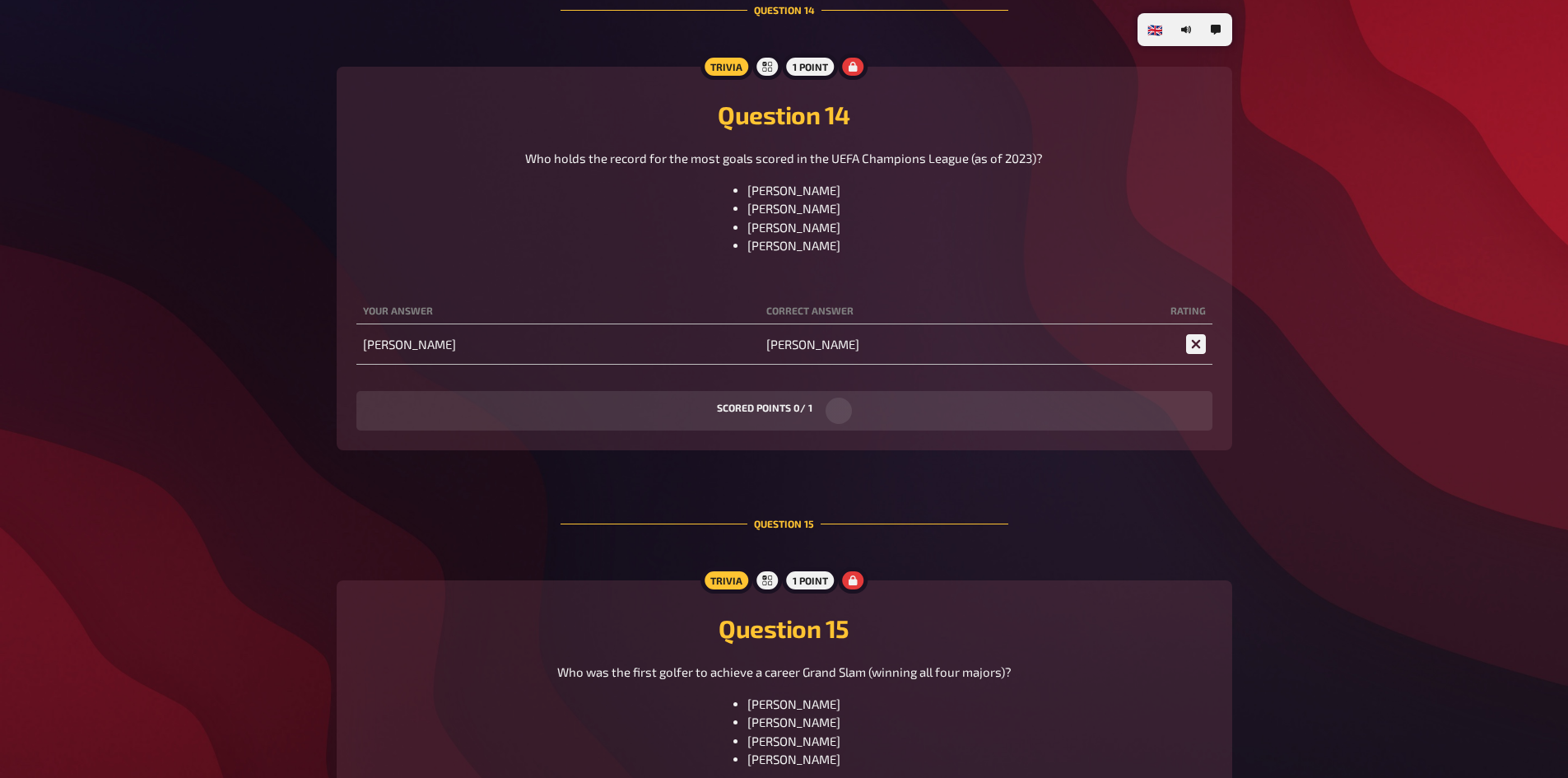
scroll to position [7742, 0]
